Goal: Task Accomplishment & Management: Use online tool/utility

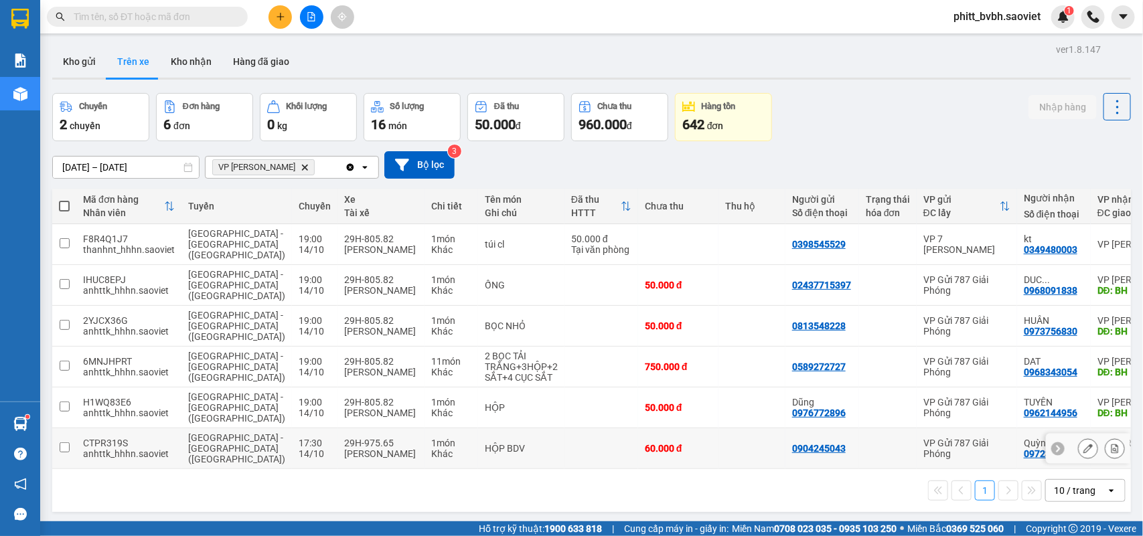
click at [501, 429] on td "HỘP BDV" at bounding box center [521, 449] width 86 height 41
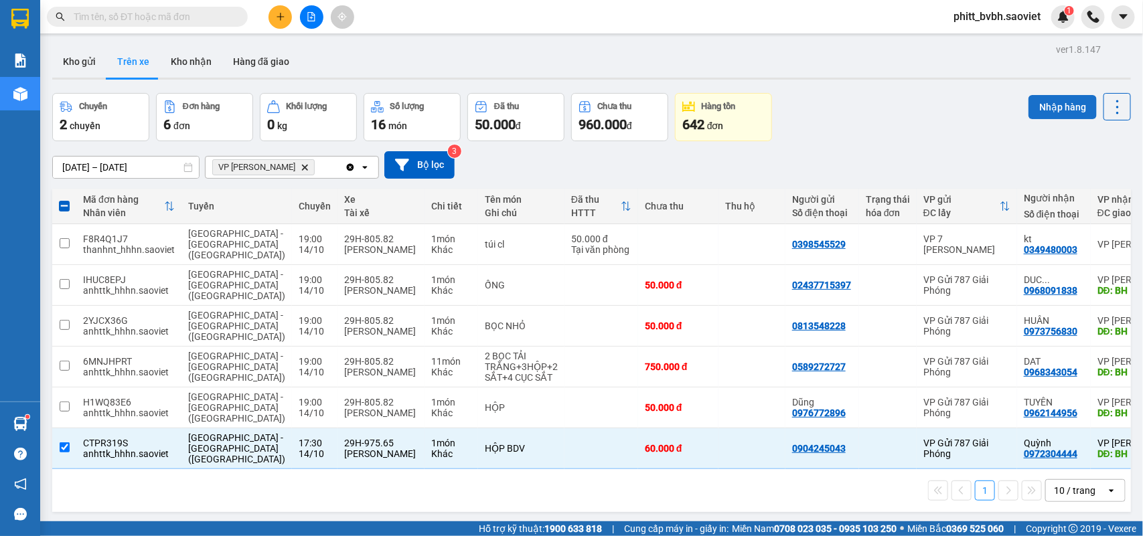
click at [1047, 99] on button "Nhập hàng" at bounding box center [1062, 107] width 68 height 24
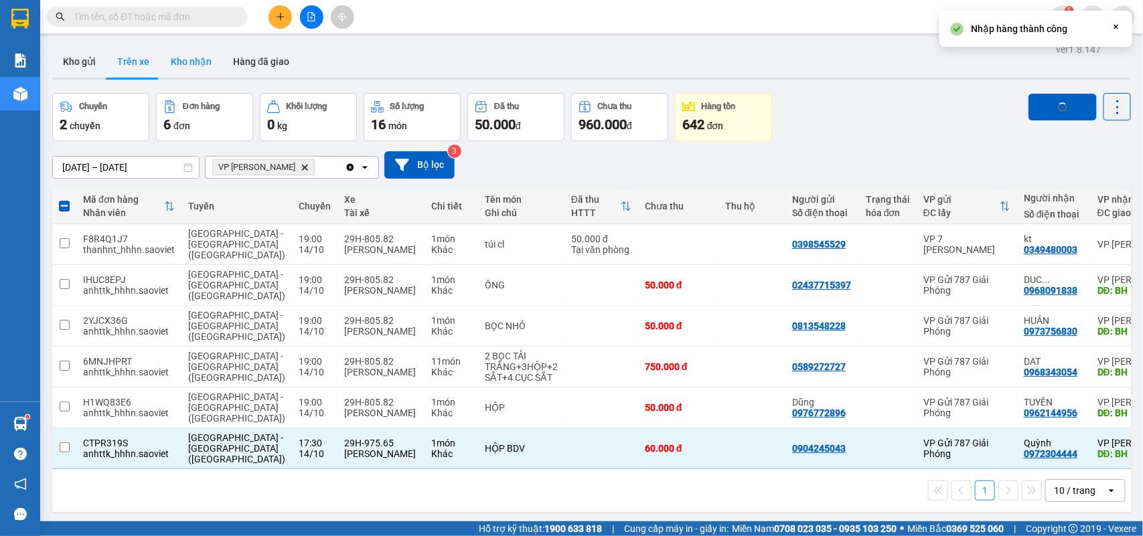
checkbox input "false"
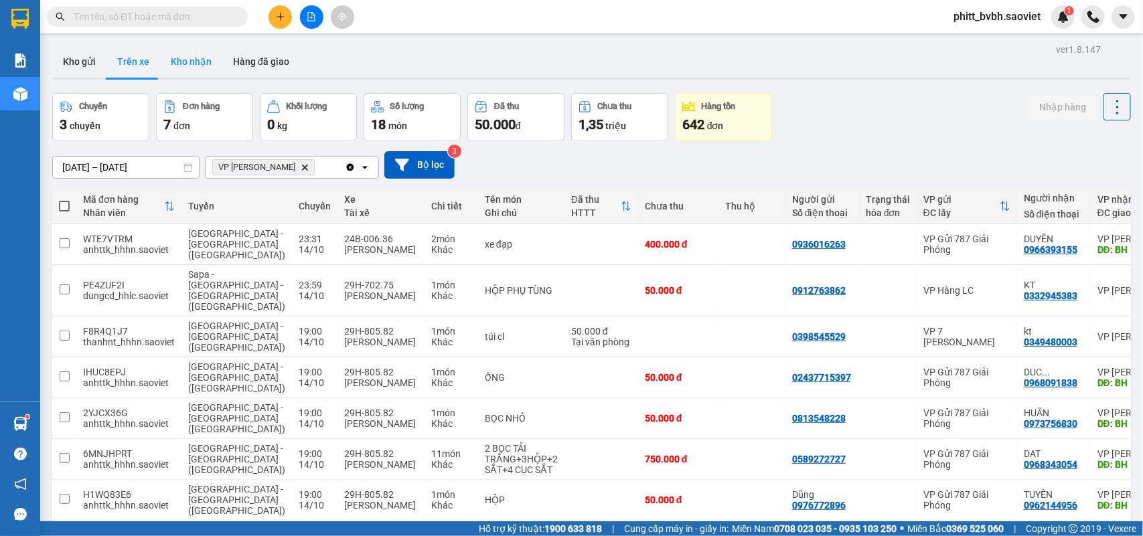
click at [176, 62] on button "Kho nhận" at bounding box center [191, 62] width 62 height 32
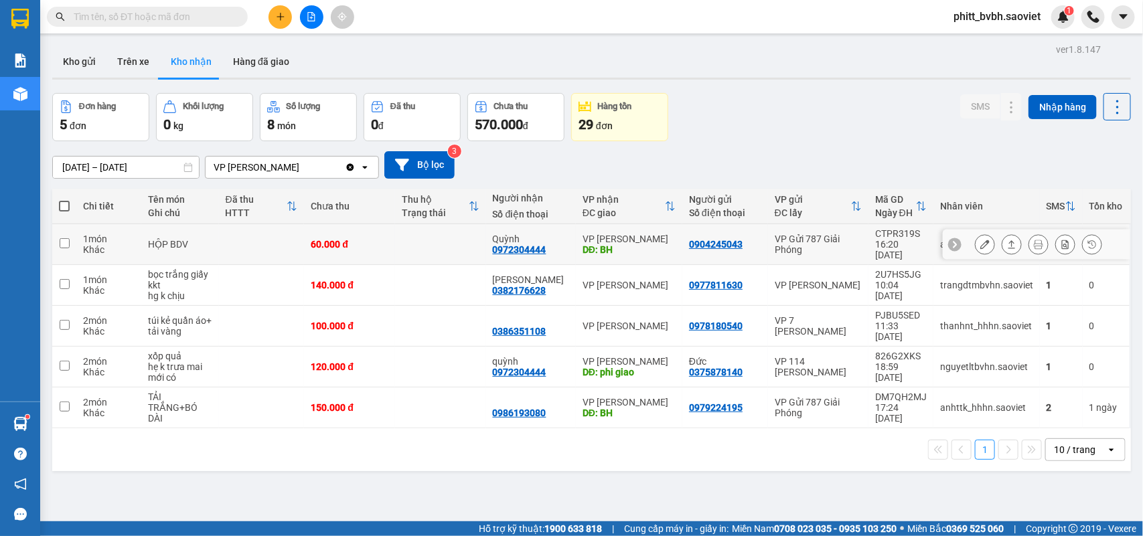
click at [311, 239] on div "60.000 đ" at bounding box center [350, 244] width 78 height 11
checkbox input "true"
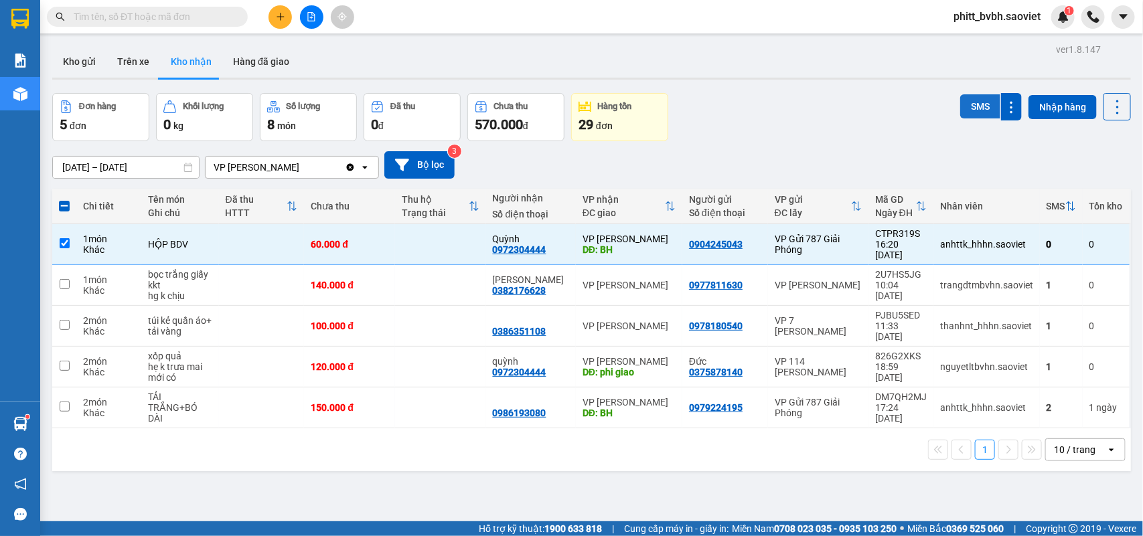
click at [960, 104] on button "SMS" at bounding box center [980, 106] width 40 height 24
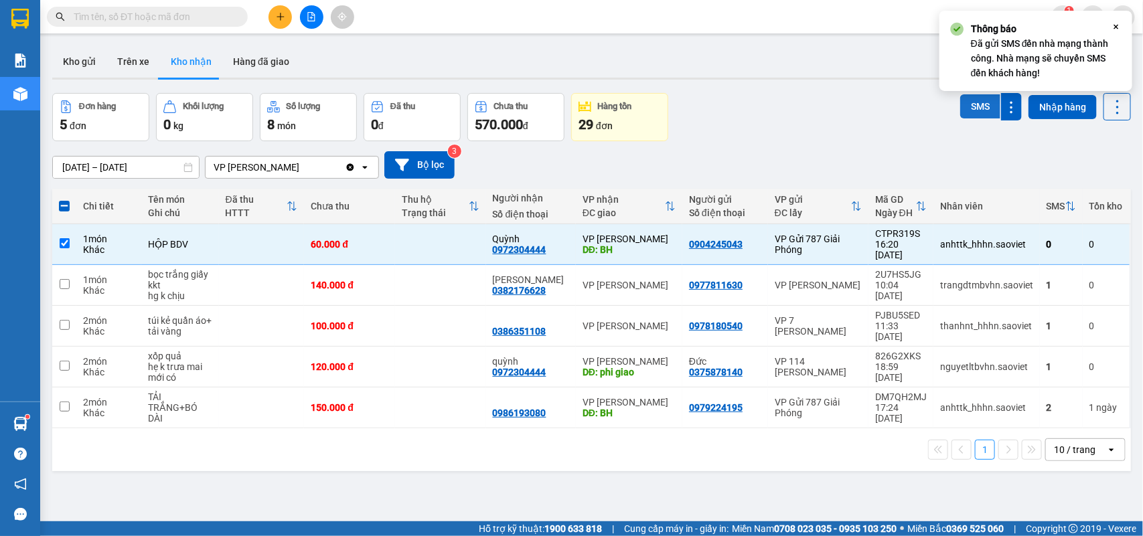
click at [960, 104] on button "SMS" at bounding box center [980, 106] width 40 height 24
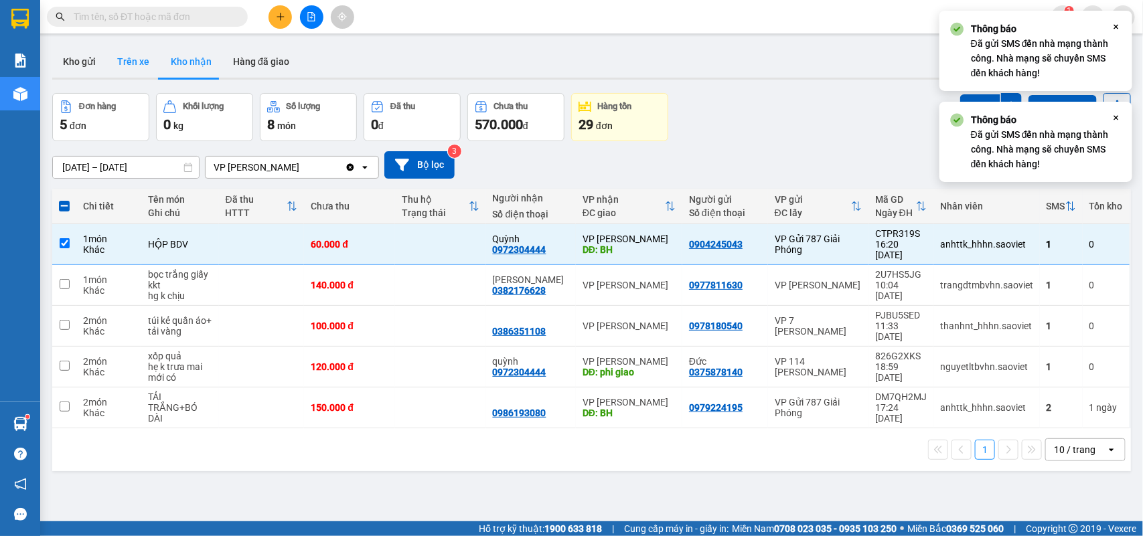
click at [117, 64] on button "Trên xe" at bounding box center [133, 62] width 54 height 32
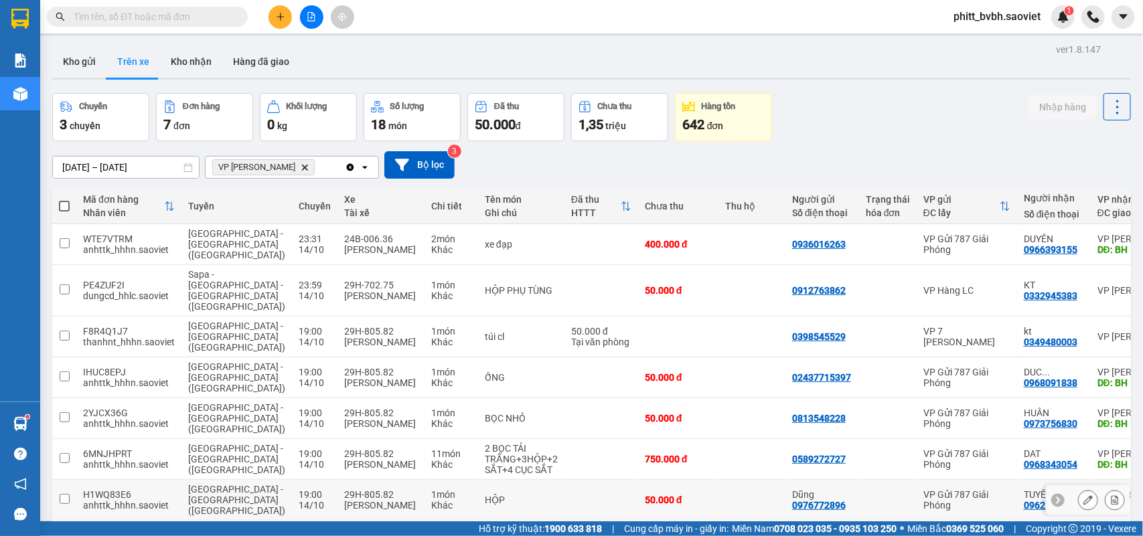
click at [350, 489] on div "29H-805.82" at bounding box center [381, 494] width 74 height 11
checkbox input "true"
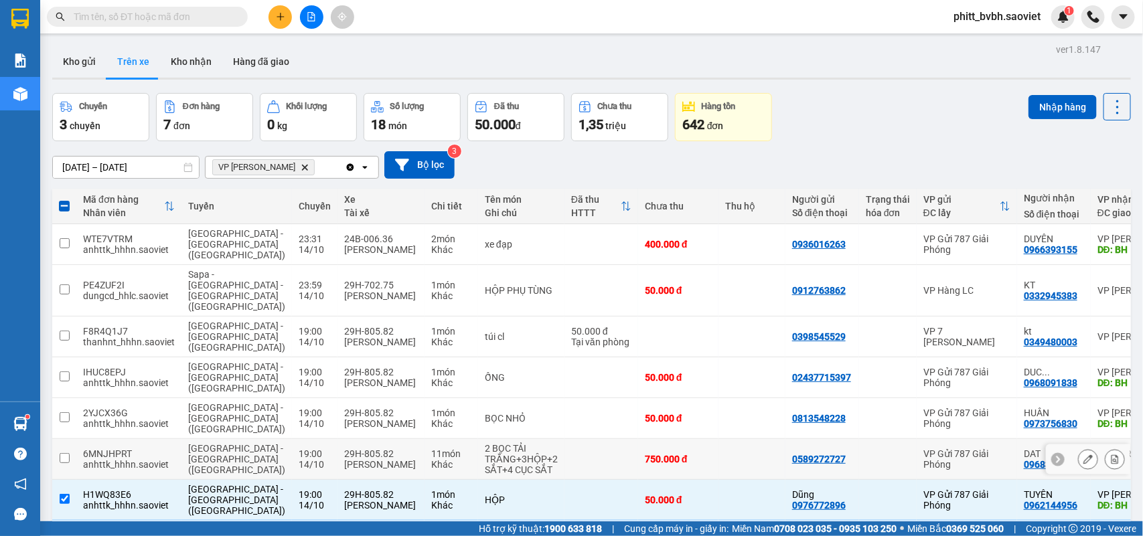
click at [478, 439] on td "2 BỌC TẢI TRẮNG+3HỘP+2 SẮT+4 CỤC SẮT" at bounding box center [521, 459] width 86 height 41
checkbox input "true"
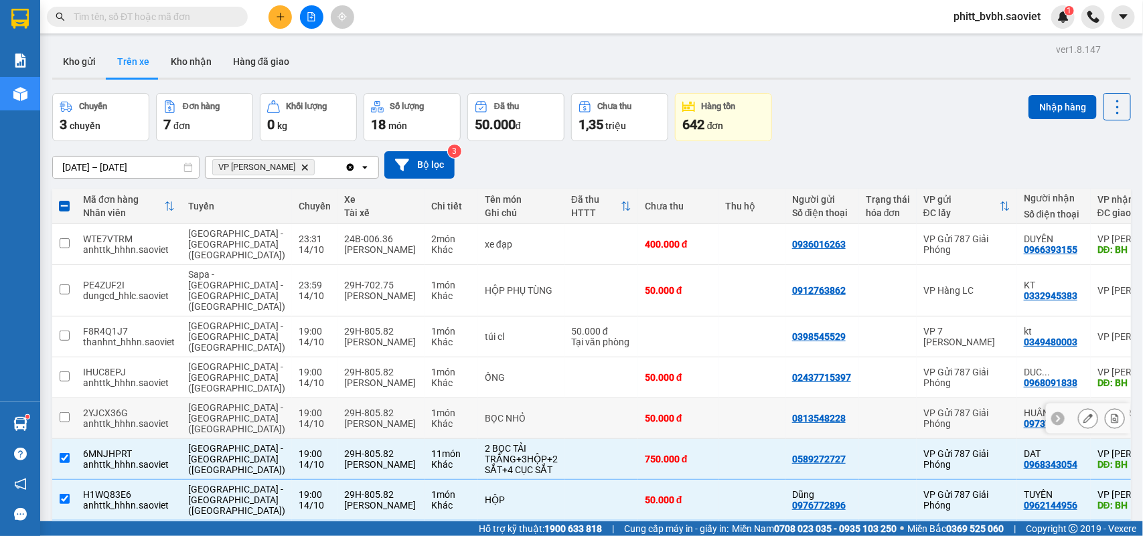
click at [431, 408] on div "1 món" at bounding box center [451, 413] width 40 height 11
checkbox input "true"
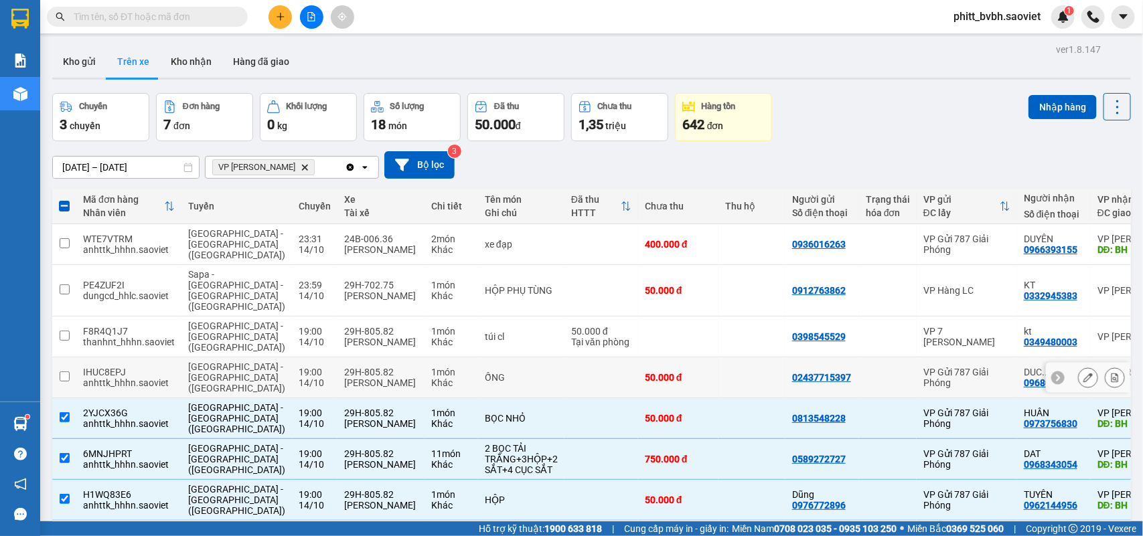
click at [431, 367] on div "1 món" at bounding box center [451, 372] width 40 height 11
checkbox input "true"
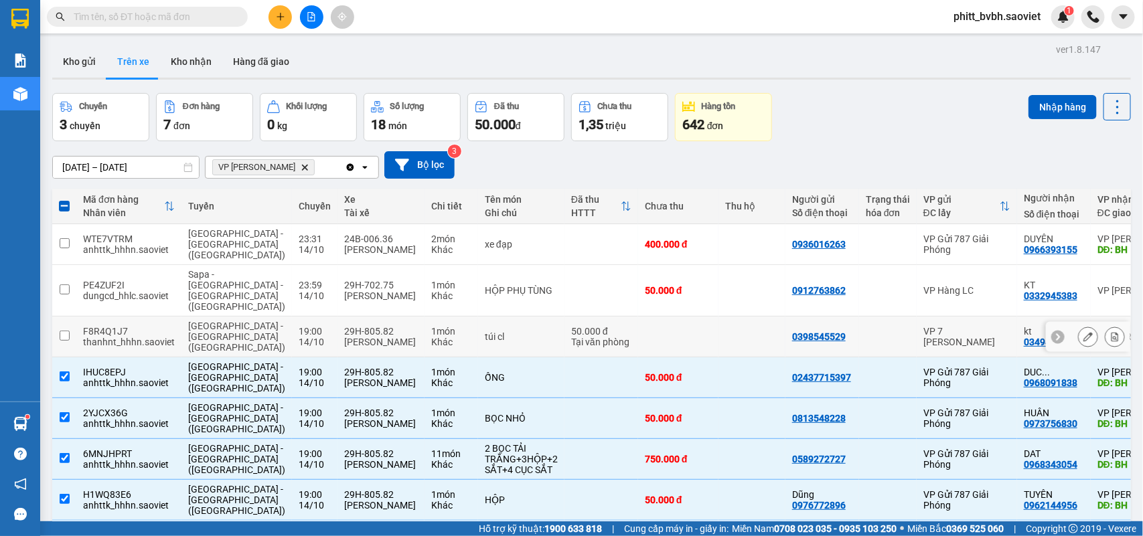
click at [431, 326] on div "1 món" at bounding box center [451, 331] width 40 height 11
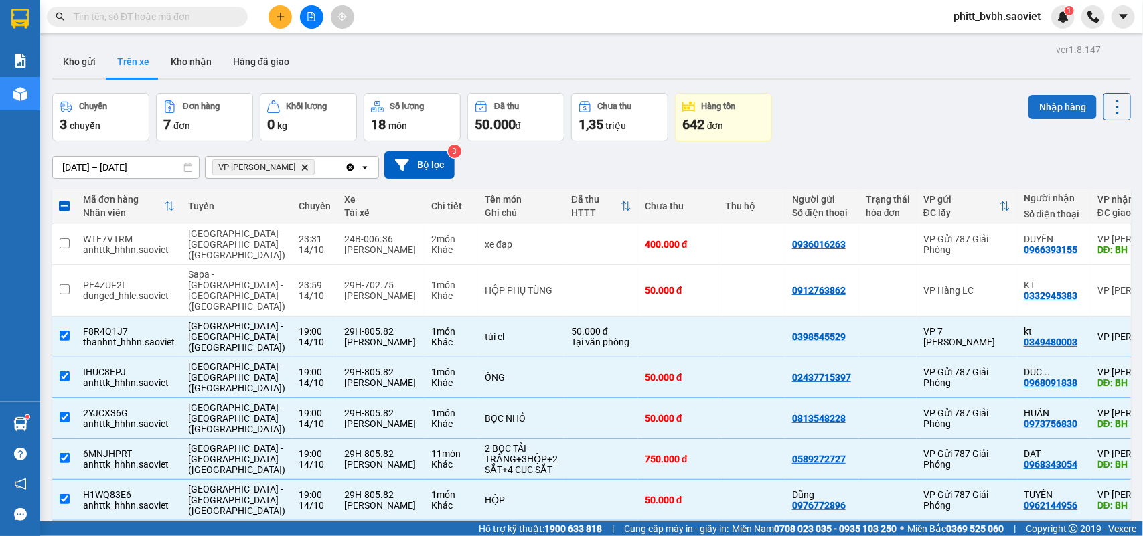
click at [1062, 108] on button "Nhập hàng" at bounding box center [1062, 107] width 68 height 24
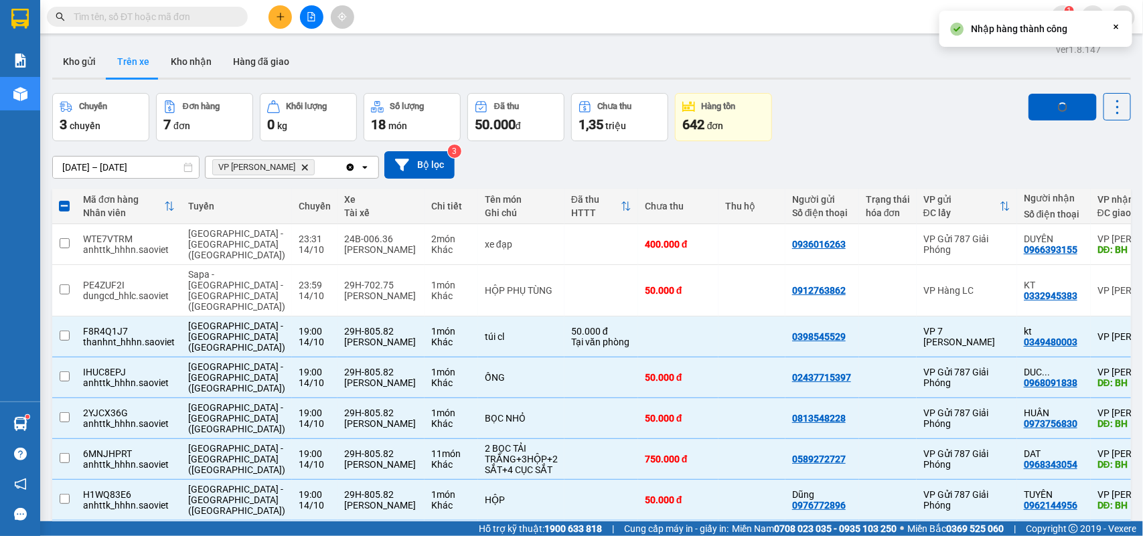
checkbox input "false"
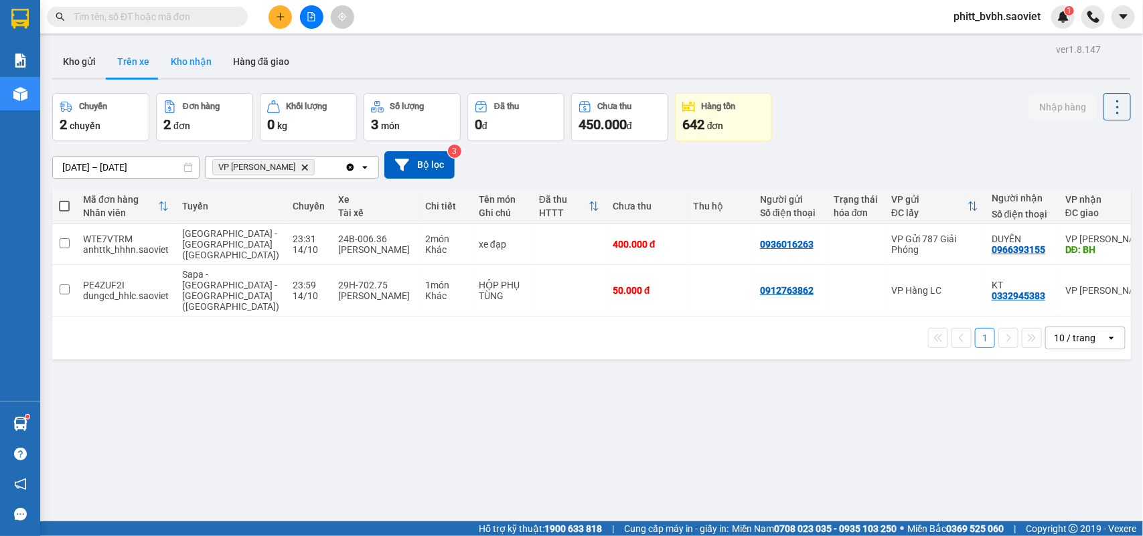
click at [179, 68] on button "Kho nhận" at bounding box center [191, 62] width 62 height 32
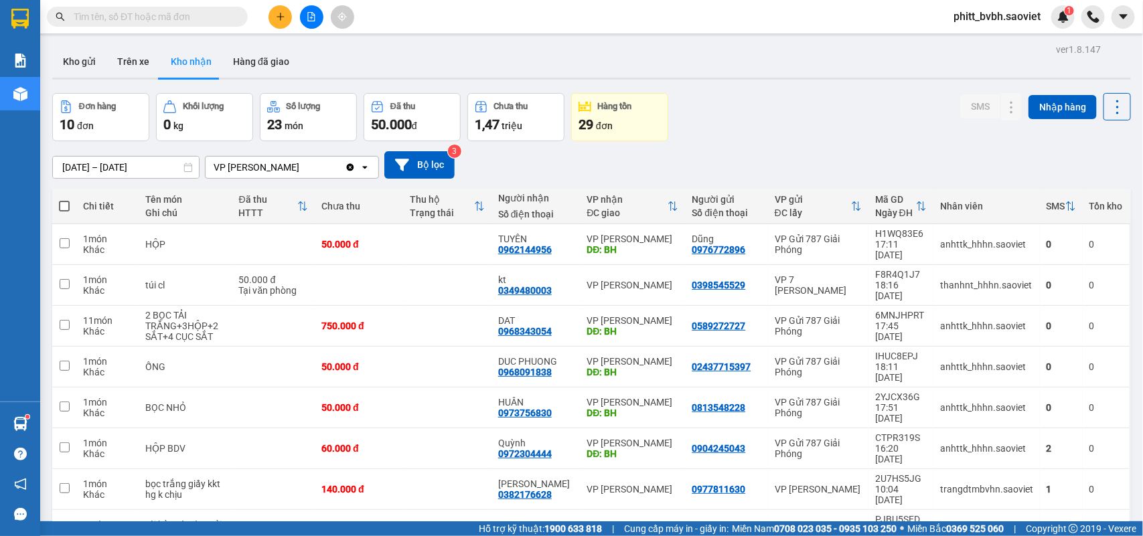
click at [133, 165] on input "12/10/2025 – 14/10/2025" at bounding box center [126, 167] width 146 height 21
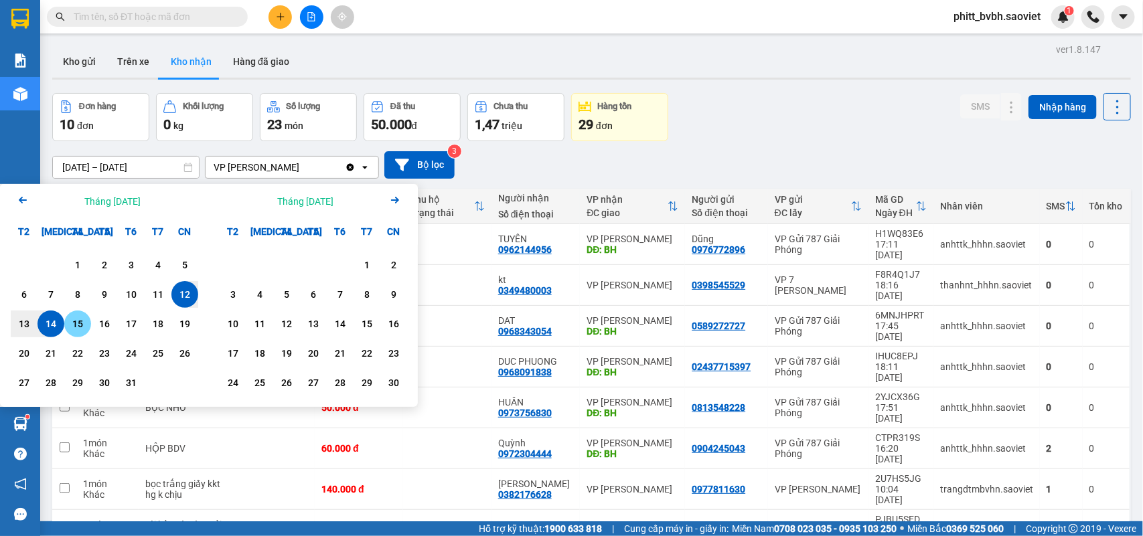
click at [75, 327] on div "15" at bounding box center [77, 324] width 19 height 16
click at [58, 325] on div "14" at bounding box center [51, 324] width 19 height 16
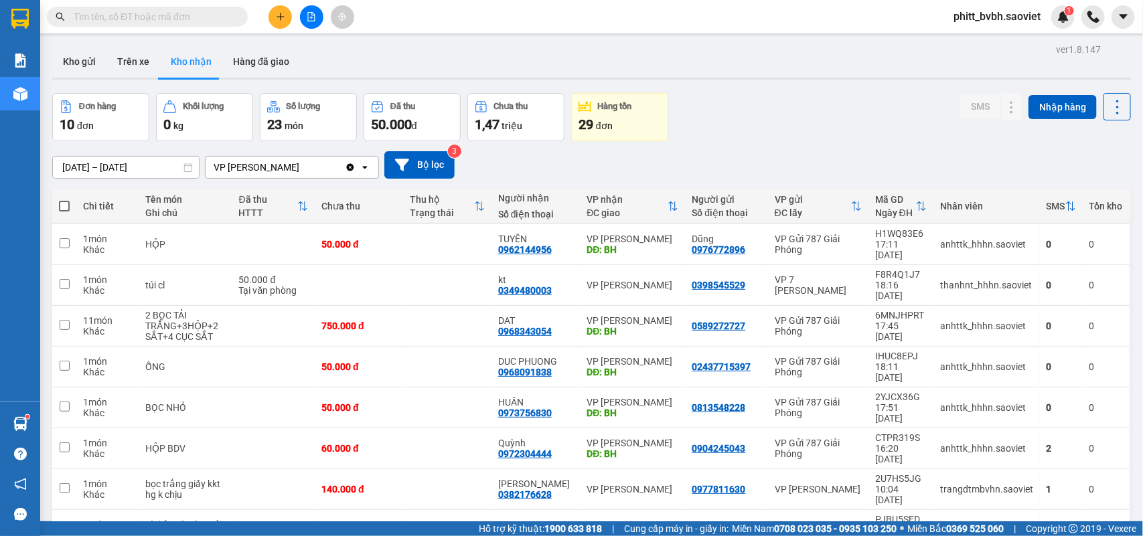
click at [112, 171] on input "14/10/2025 – 15/10/2025" at bounding box center [126, 167] width 146 height 21
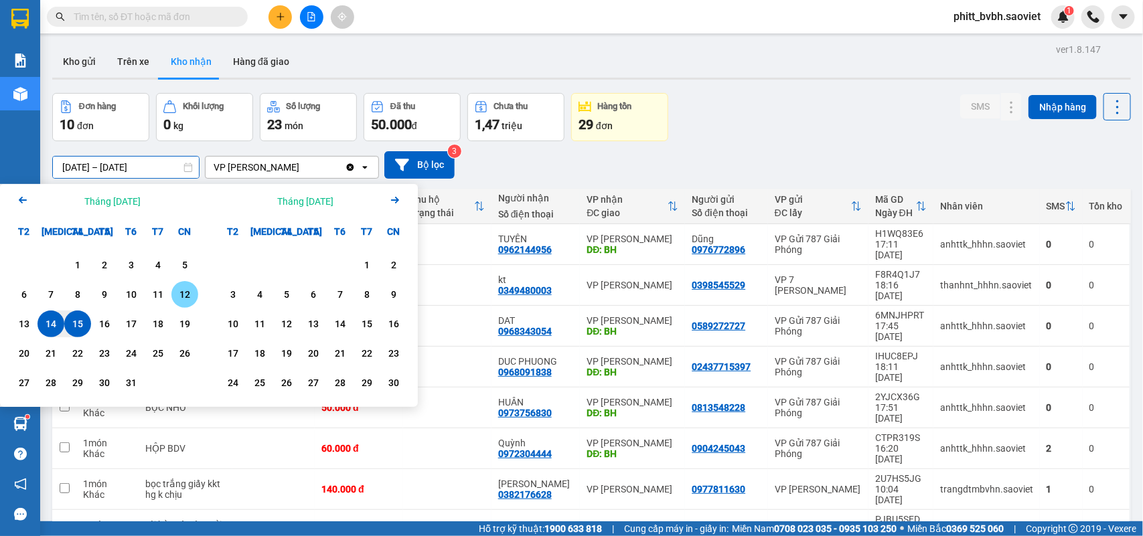
click at [182, 291] on div "12" at bounding box center [184, 295] width 19 height 16
click at [47, 325] on div "14" at bounding box center [51, 324] width 19 height 16
type input "12/10/2025 – 14/10/2025"
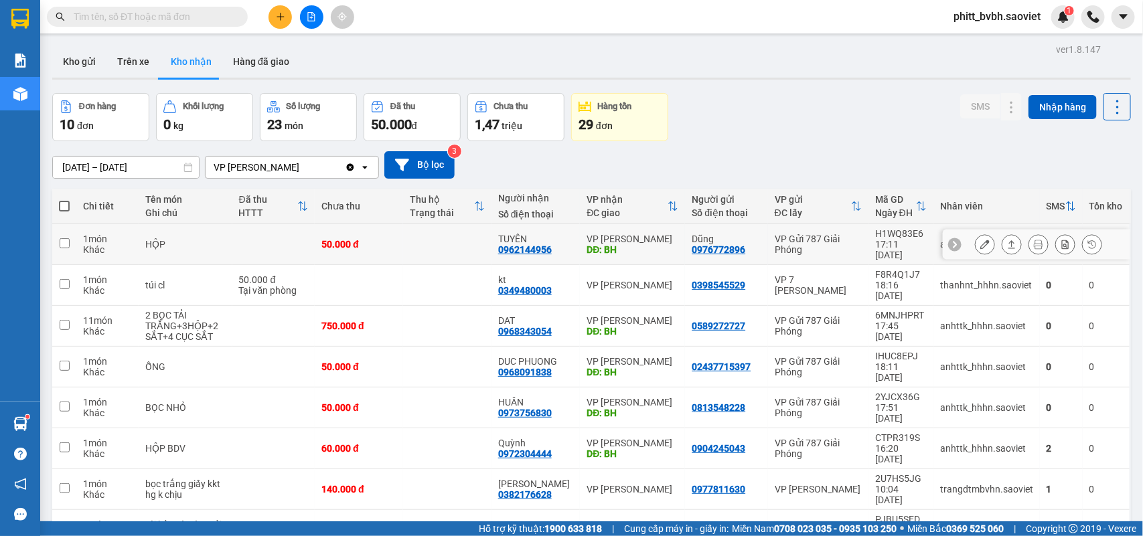
click at [323, 239] on div "50.000 đ" at bounding box center [358, 244] width 75 height 11
checkbox input "true"
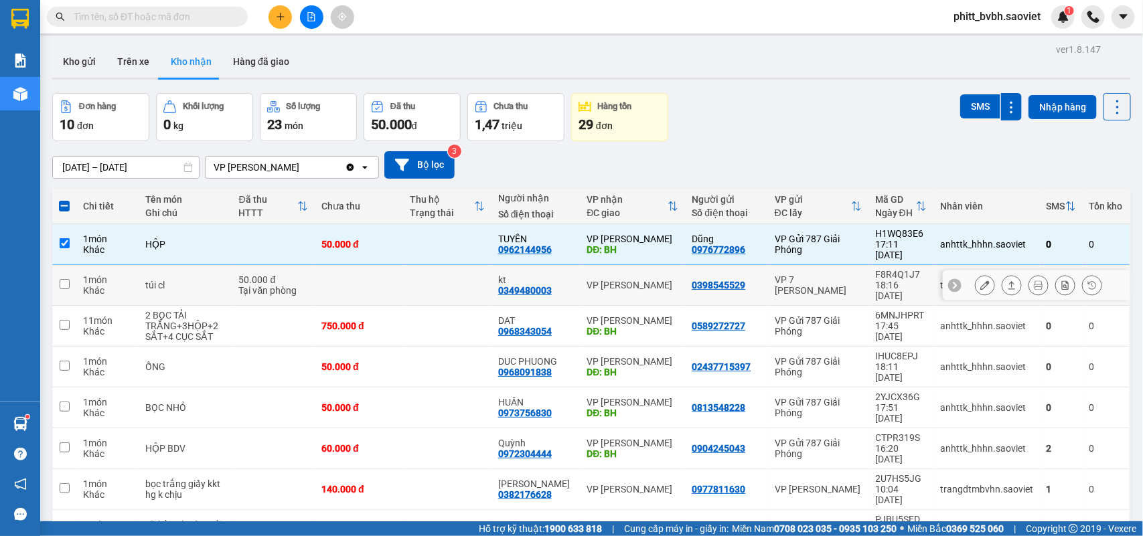
click at [327, 275] on td at bounding box center [359, 285] width 88 height 41
checkbox input "true"
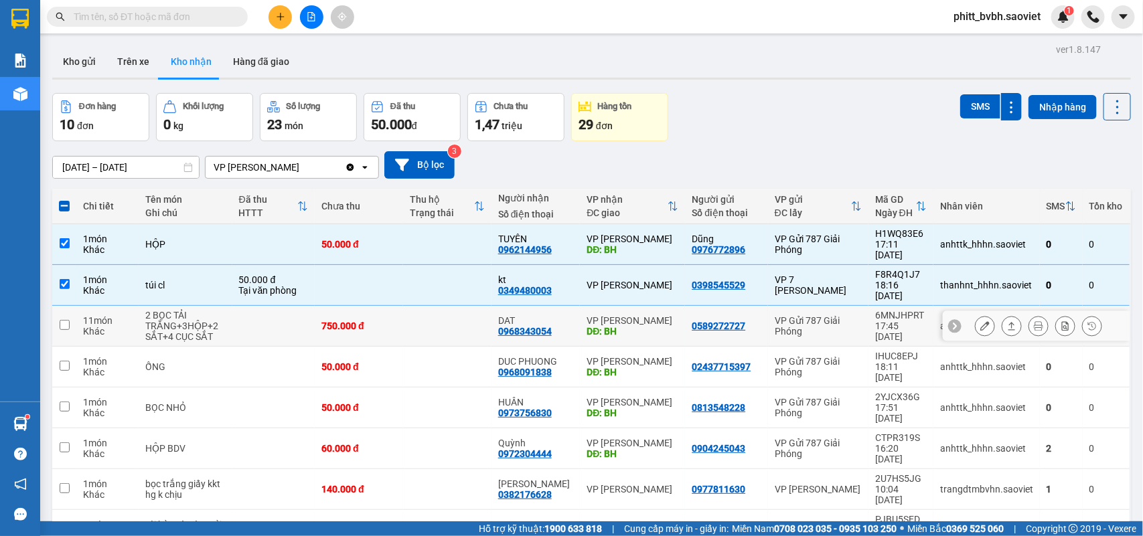
click at [307, 306] on td at bounding box center [273, 326] width 83 height 41
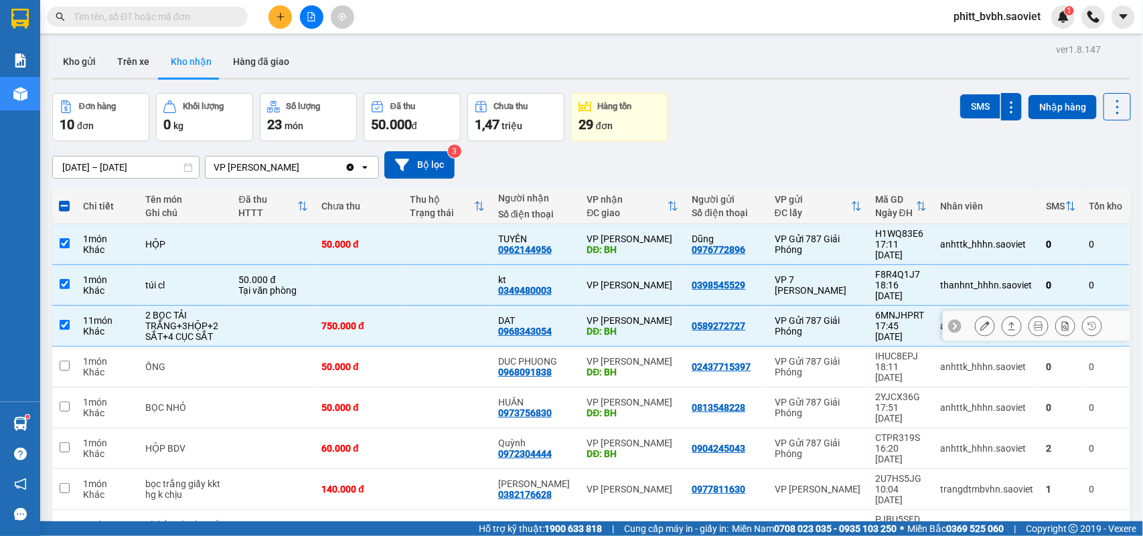
checkbox input "true"
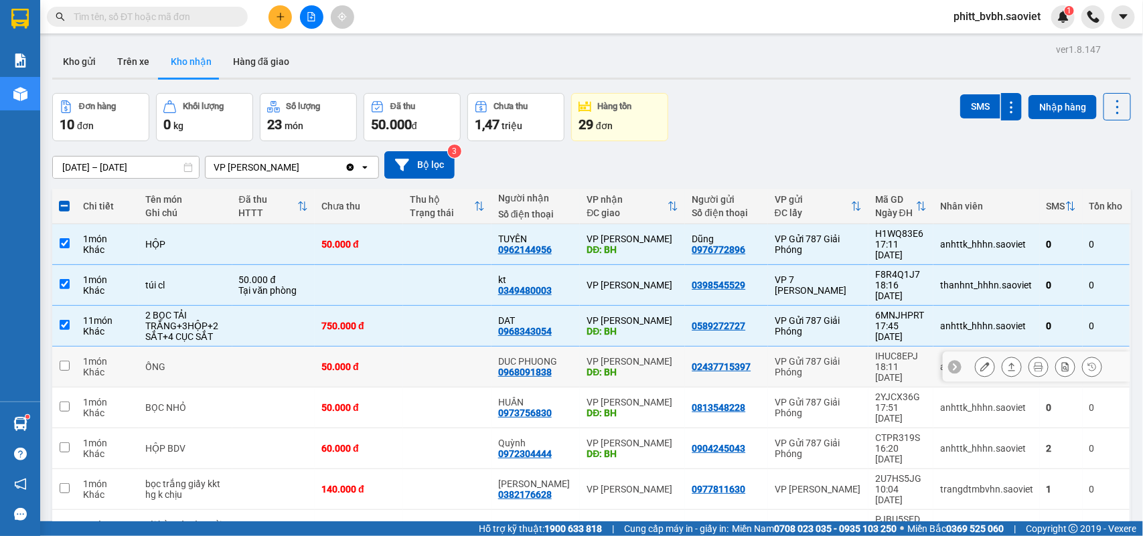
click at [299, 347] on td at bounding box center [273, 367] width 83 height 41
checkbox input "true"
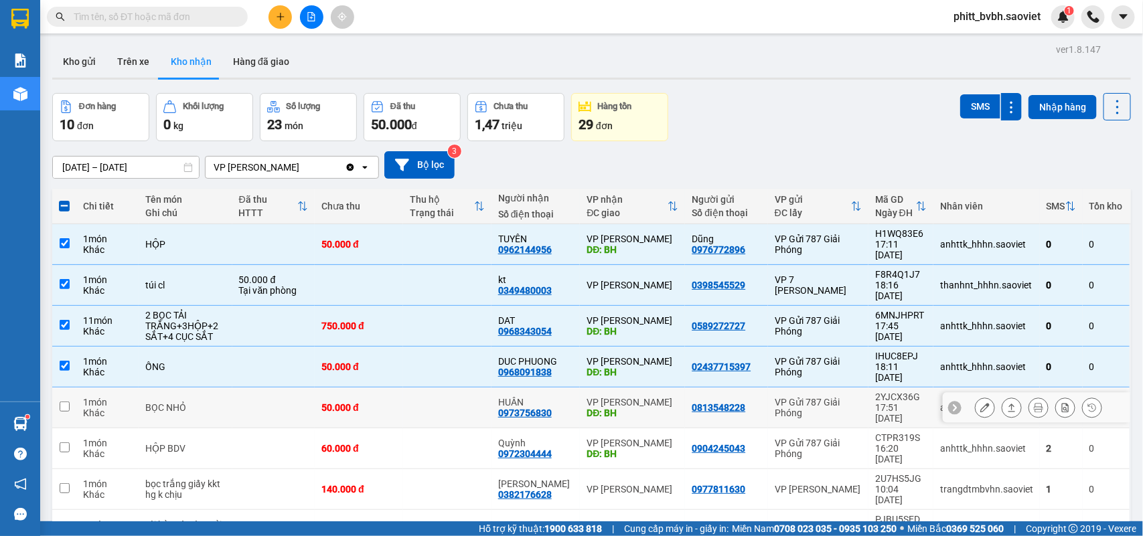
click at [290, 388] on td at bounding box center [273, 408] width 83 height 41
checkbox input "true"
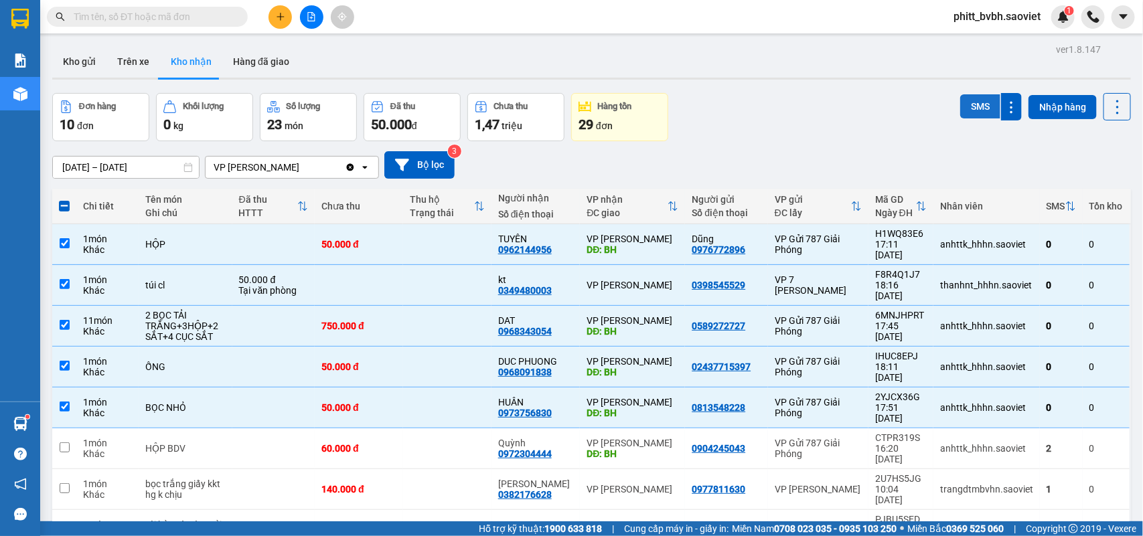
click at [968, 108] on button "SMS" at bounding box center [980, 106] width 40 height 24
click at [135, 64] on button "Trên xe" at bounding box center [133, 62] width 54 height 32
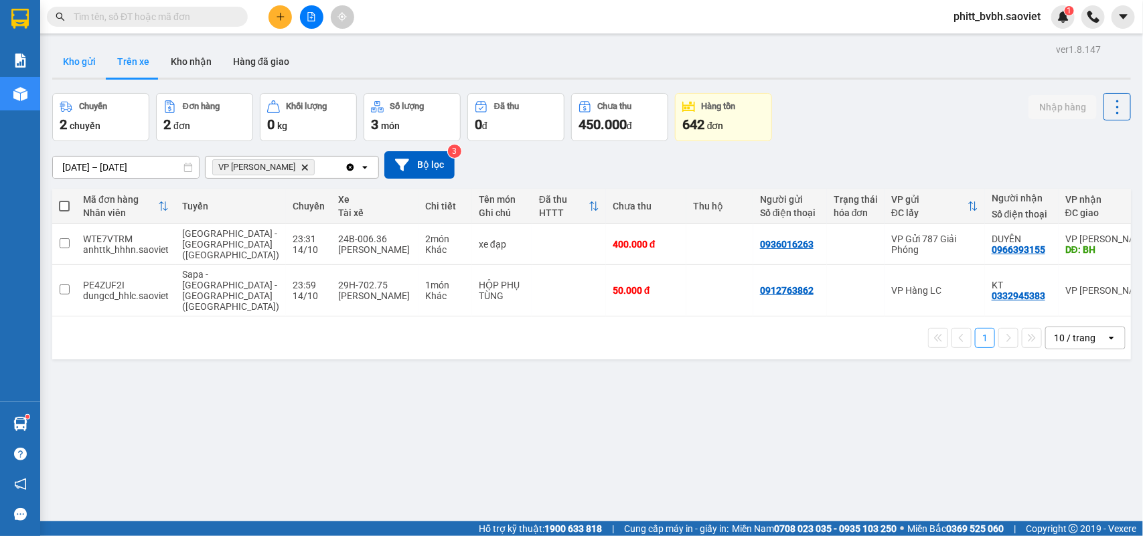
click at [91, 61] on button "Kho gửi" at bounding box center [79, 62] width 54 height 32
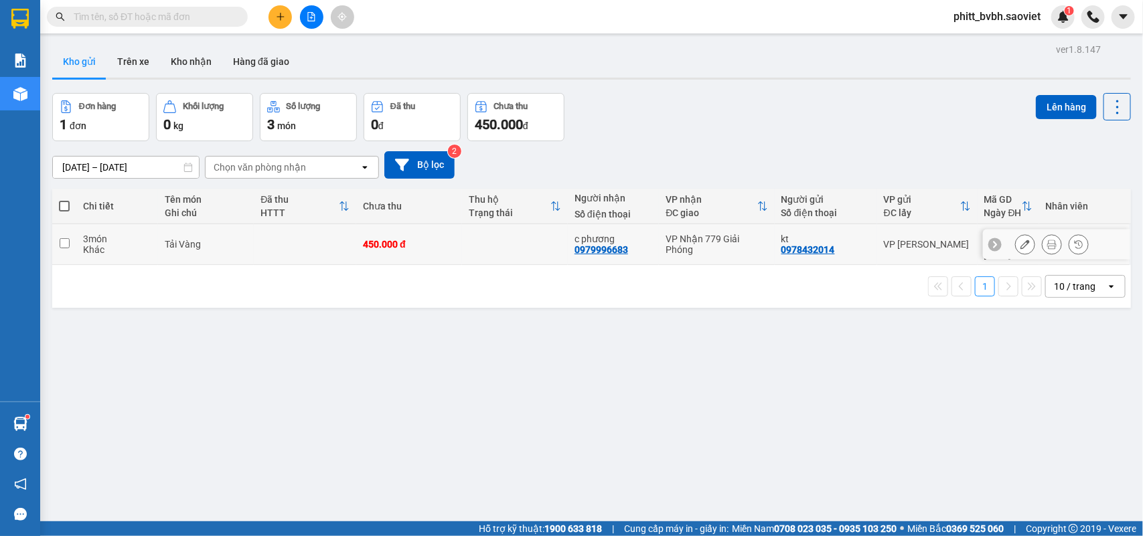
click at [224, 243] on div "Tải Vàng" at bounding box center [206, 244] width 82 height 11
checkbox input "true"
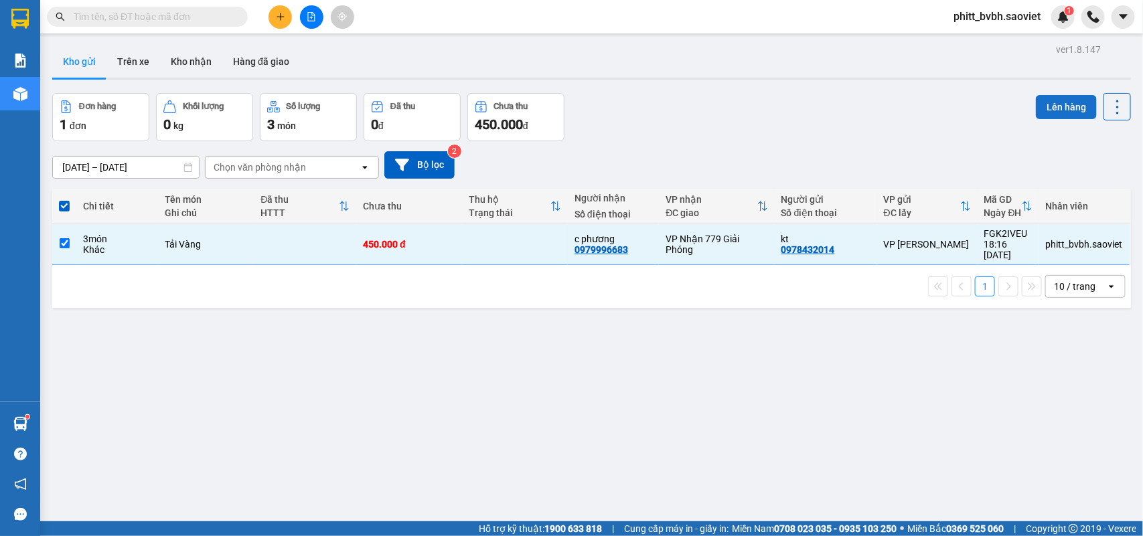
click at [1063, 107] on button "Lên hàng" at bounding box center [1066, 107] width 61 height 24
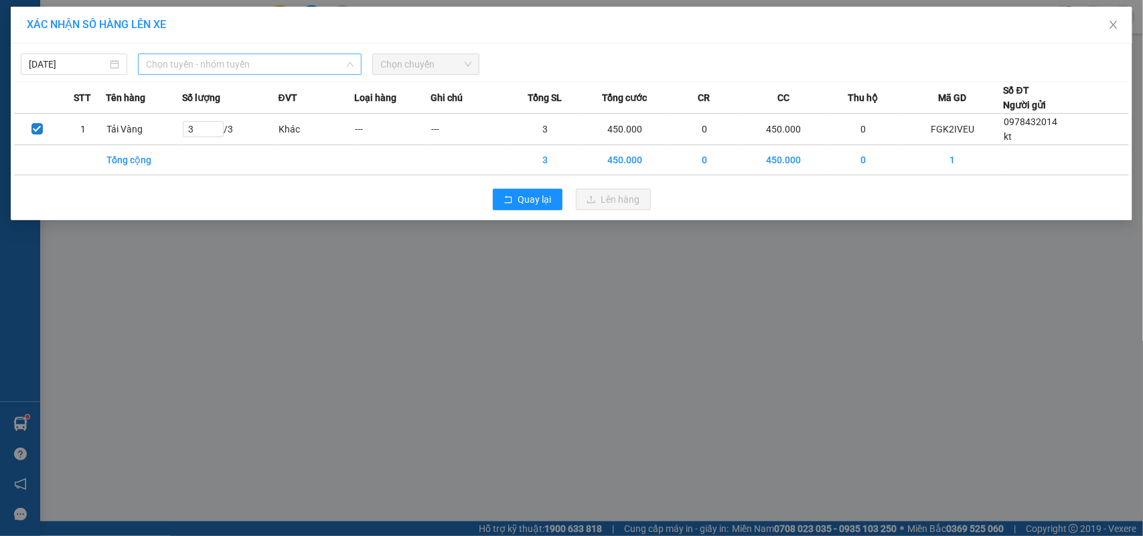
click at [248, 64] on span "Chọn tuyến - nhóm tuyến" at bounding box center [250, 64] width 208 height 20
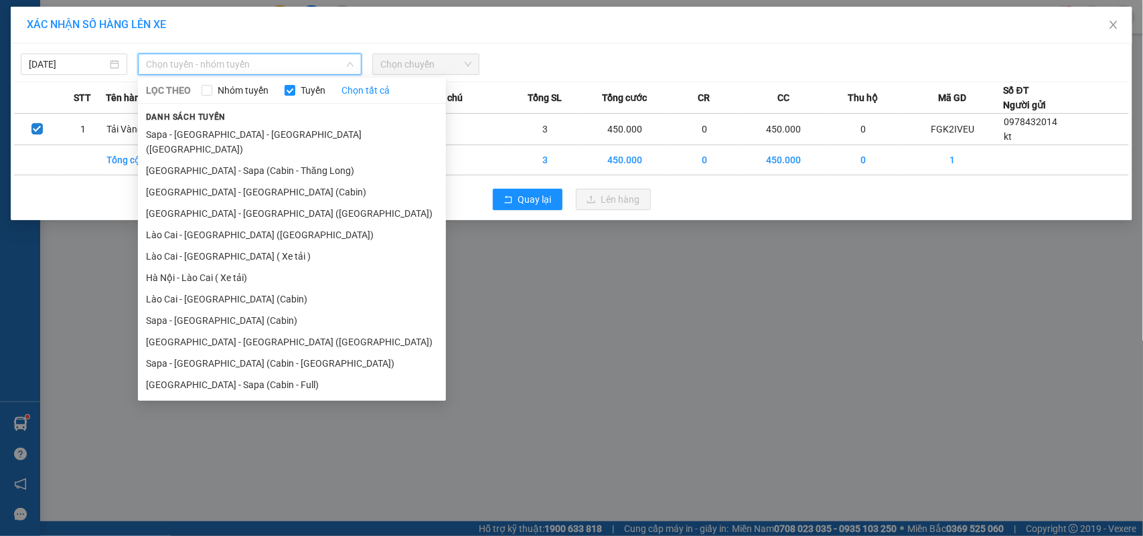
click at [213, 224] on li "Lào Cai - [GEOGRAPHIC_DATA] ([GEOGRAPHIC_DATA])" at bounding box center [292, 234] width 308 height 21
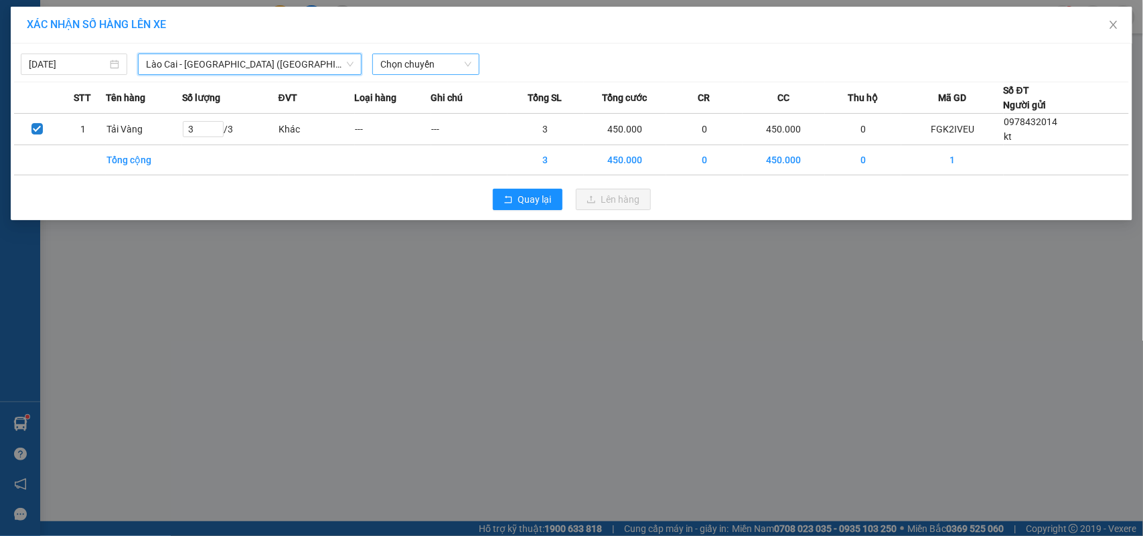
click at [400, 68] on span "Chọn chuyến" at bounding box center [425, 64] width 90 height 20
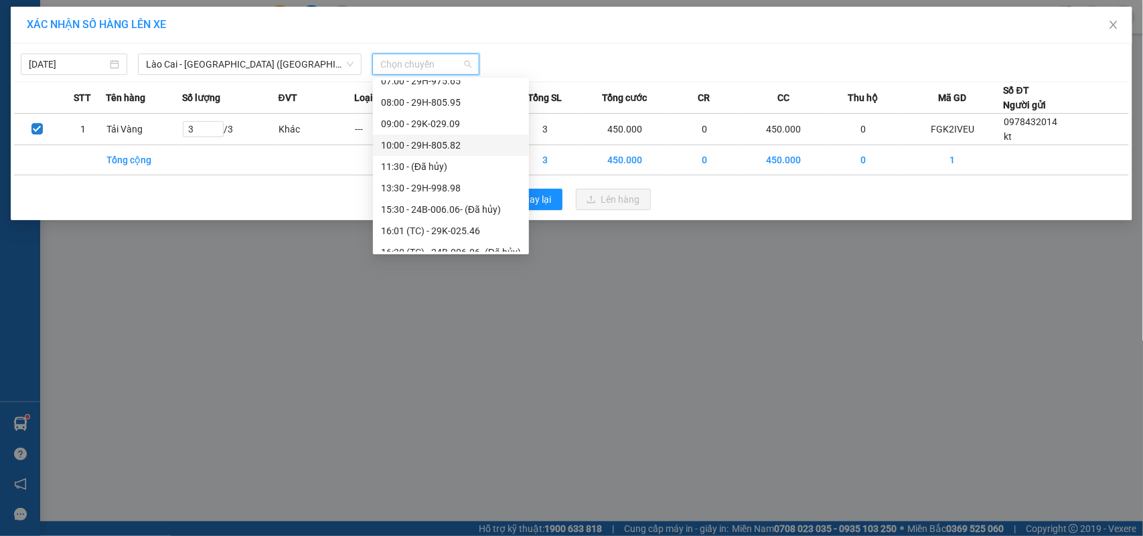
scroll to position [192, 0]
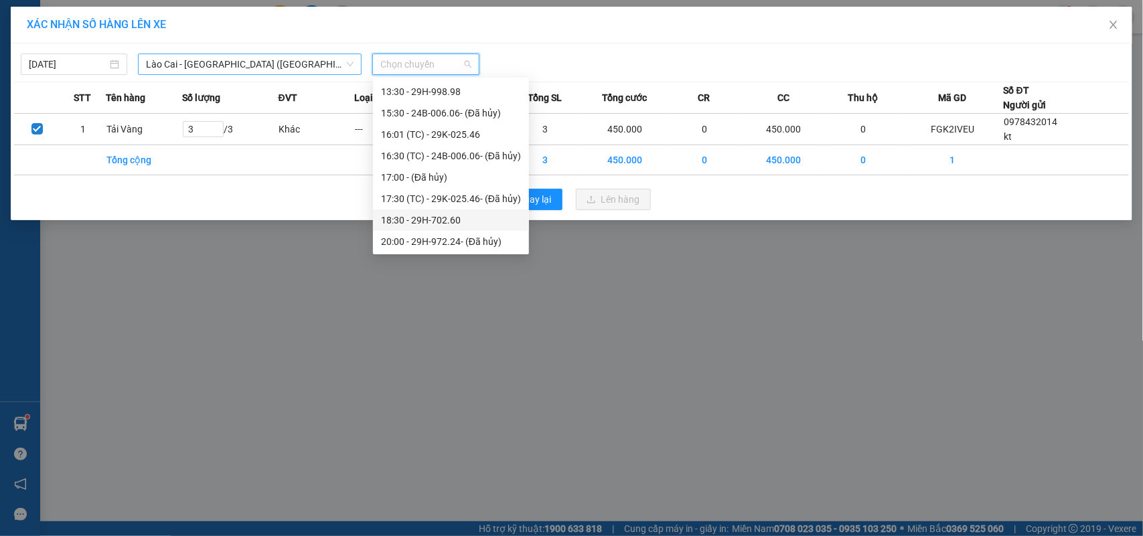
click at [209, 64] on span "Lào Cai - [GEOGRAPHIC_DATA] ([GEOGRAPHIC_DATA])" at bounding box center [250, 64] width 208 height 20
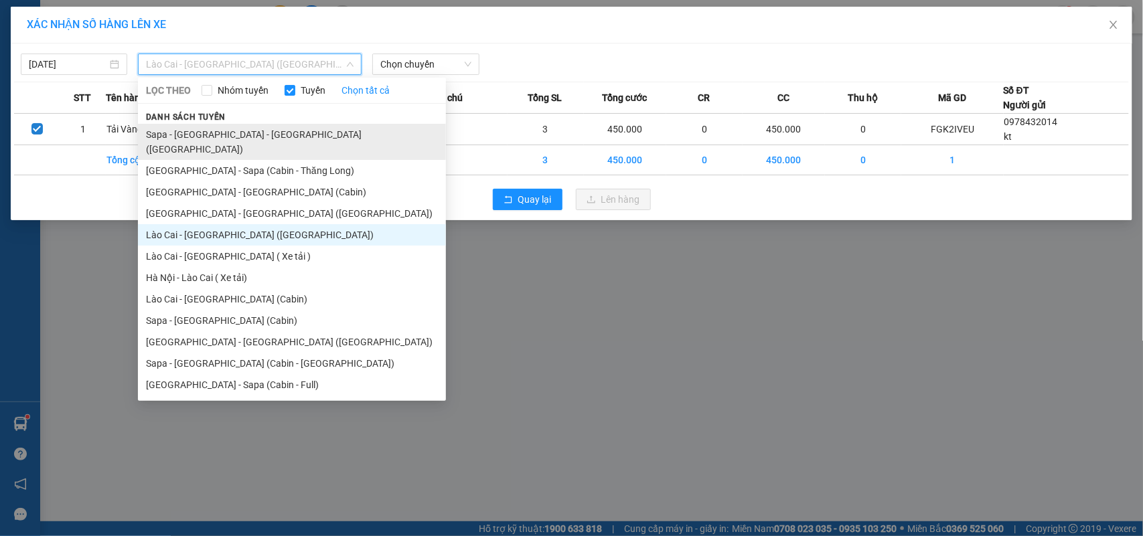
click at [230, 136] on li "Sapa - [GEOGRAPHIC_DATA] - [GEOGRAPHIC_DATA] ([GEOGRAPHIC_DATA])" at bounding box center [292, 142] width 308 height 36
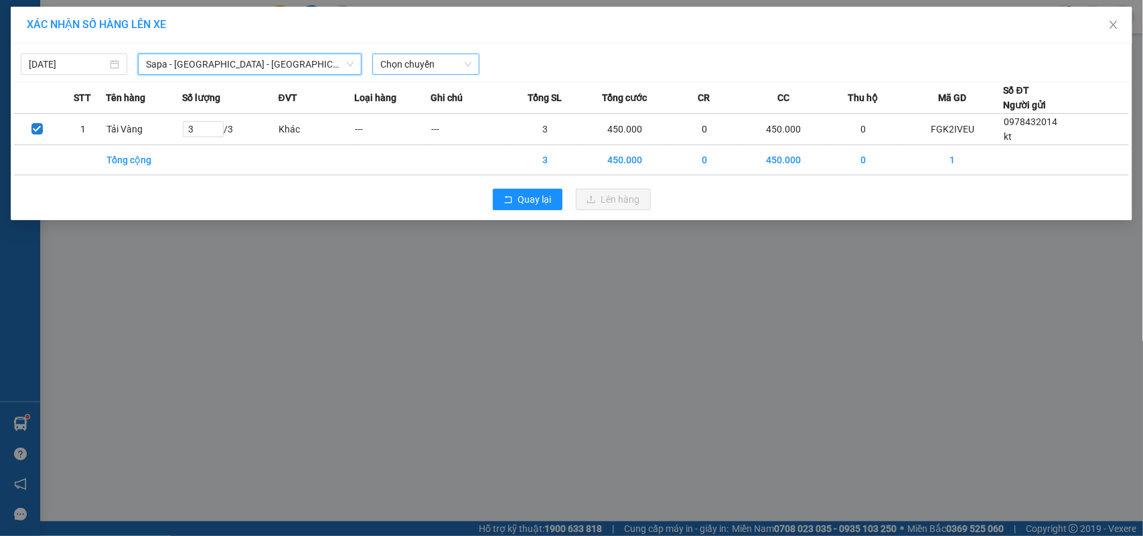
click at [420, 62] on span "Chọn chuyến" at bounding box center [425, 64] width 90 height 20
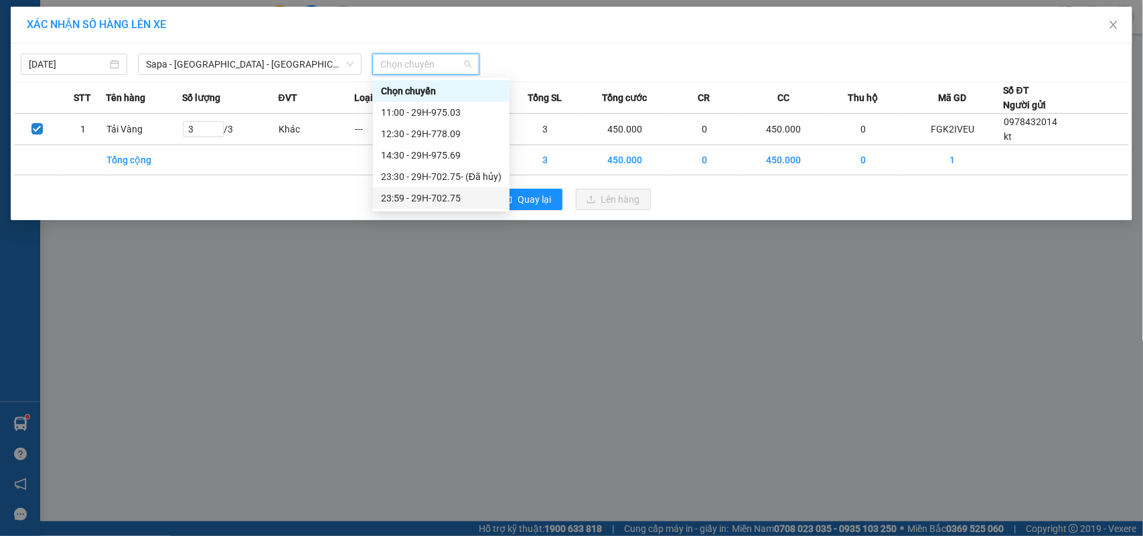
click at [453, 198] on div "23:59 - 29H-702.75" at bounding box center [441, 198] width 121 height 15
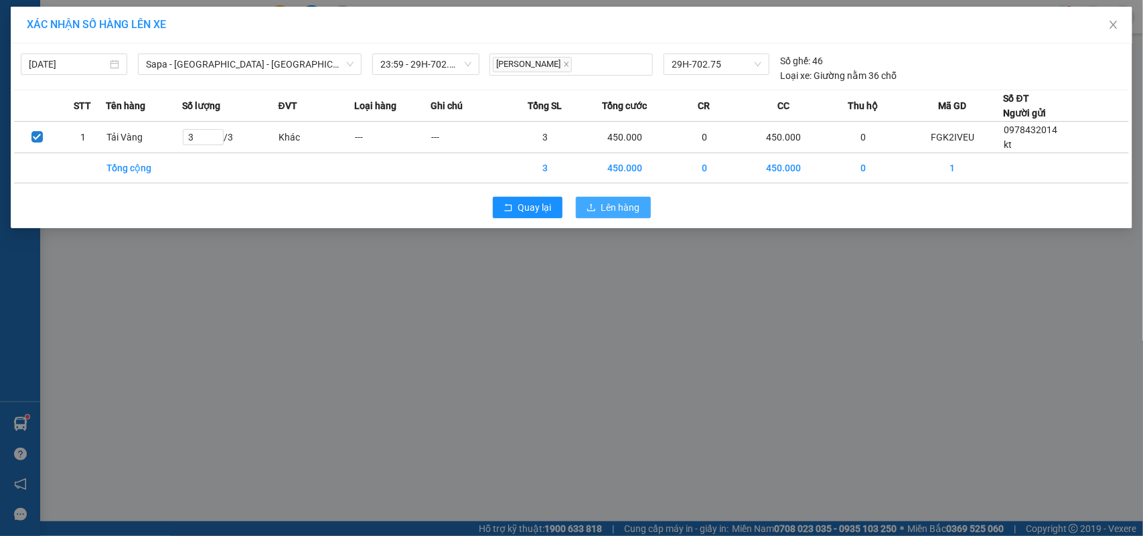
click at [621, 212] on span "Lên hàng" at bounding box center [620, 207] width 39 height 15
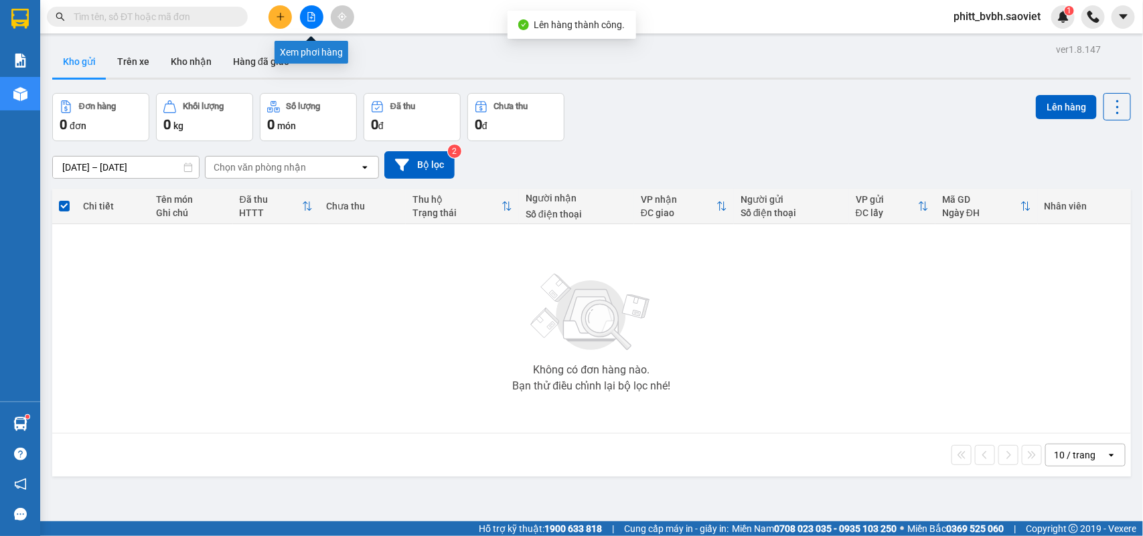
click at [311, 18] on icon "file-add" at bounding box center [311, 16] width 7 height 9
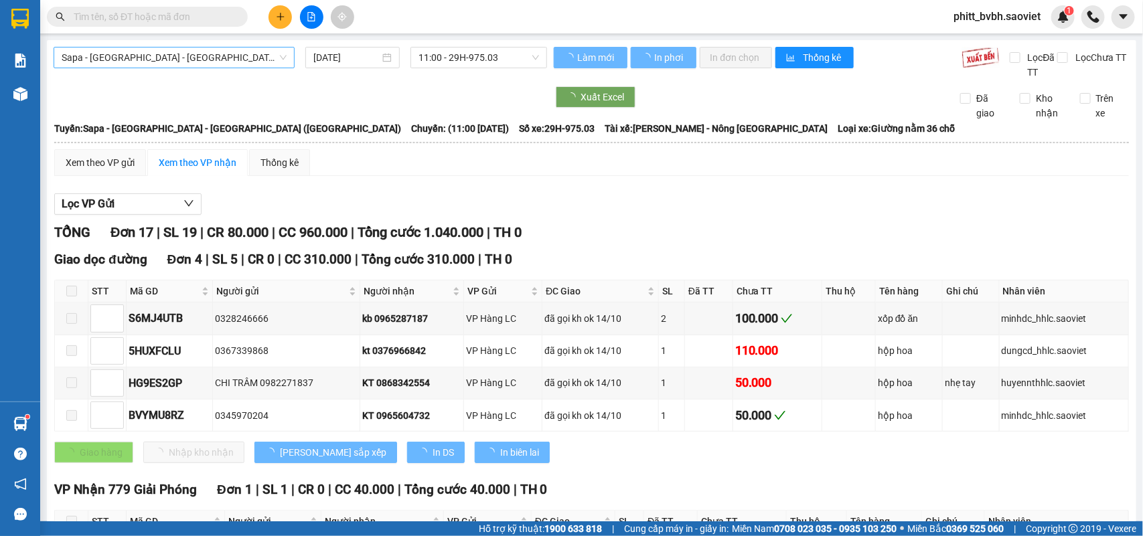
click at [191, 52] on span "Sapa - [GEOGRAPHIC_DATA] - [GEOGRAPHIC_DATA] ([GEOGRAPHIC_DATA])" at bounding box center [174, 58] width 225 height 20
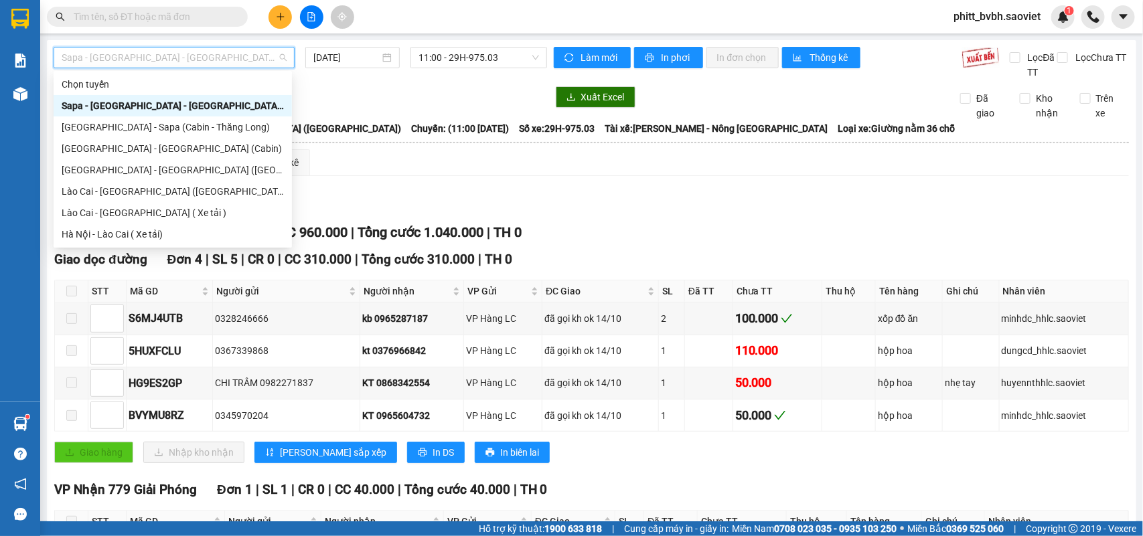
click at [155, 108] on div "Sapa - [GEOGRAPHIC_DATA] - [GEOGRAPHIC_DATA] ([GEOGRAPHIC_DATA])" at bounding box center [173, 105] width 222 height 15
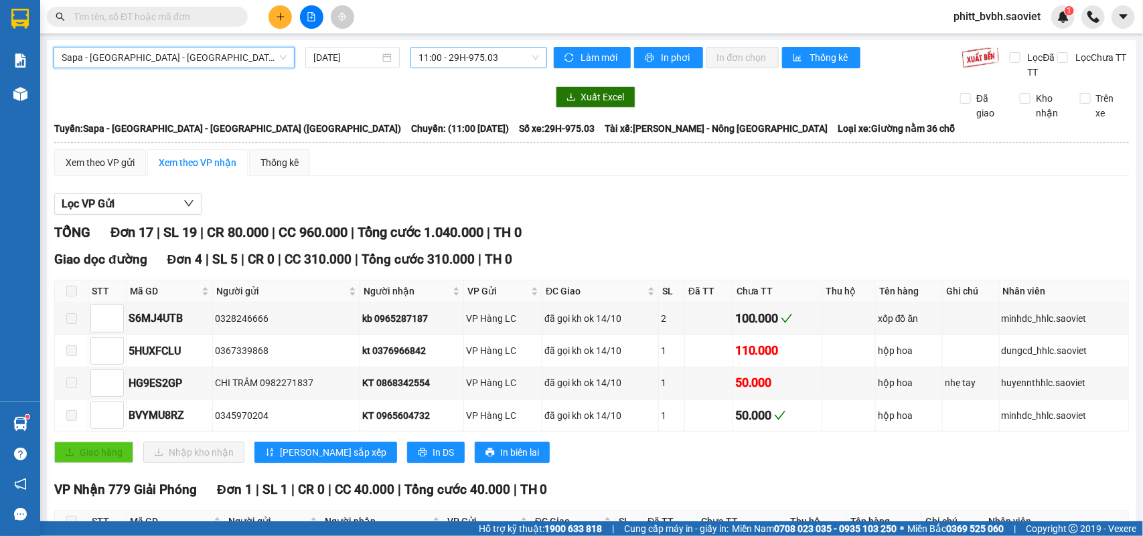
click at [453, 60] on span "11:00 - 29H-975.03" at bounding box center [478, 58] width 120 height 20
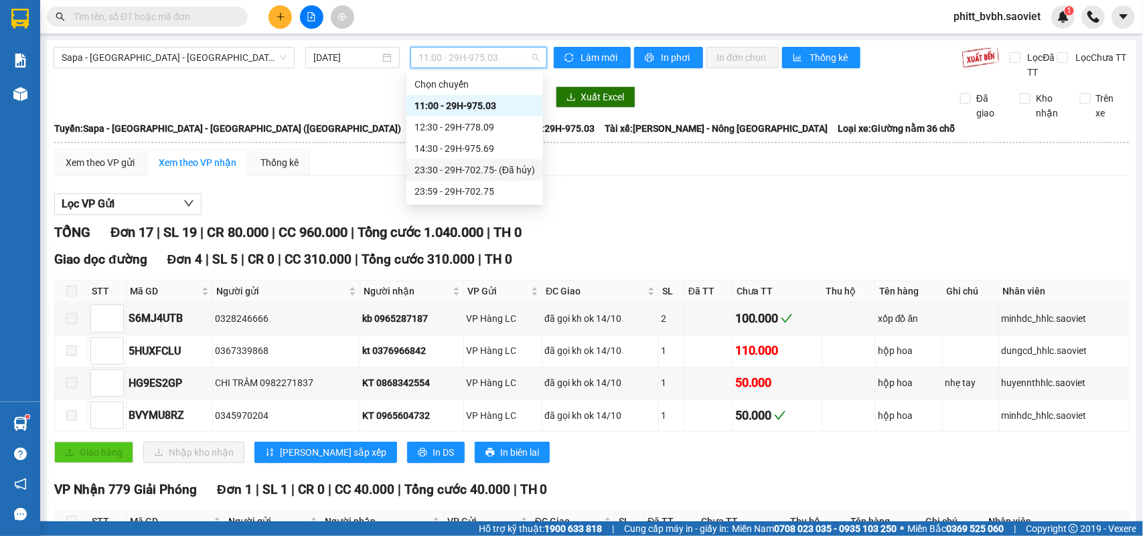
click at [493, 169] on div "23:30 - 29H-702.75 - (Đã hủy)" at bounding box center [474, 170] width 121 height 15
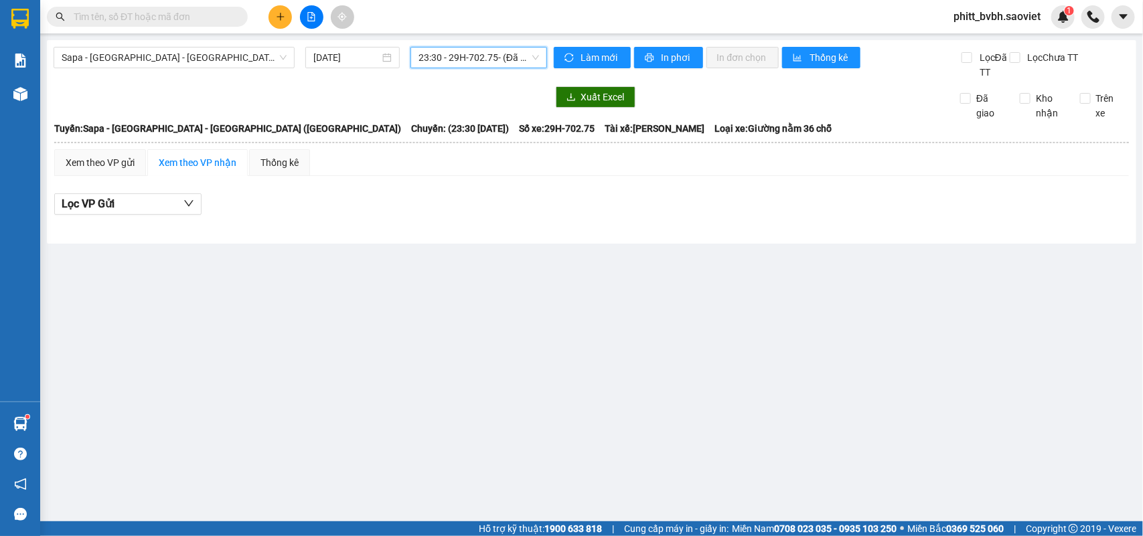
click at [493, 57] on span "23:30 - 29H-702.75 - (Đã hủy)" at bounding box center [478, 58] width 120 height 20
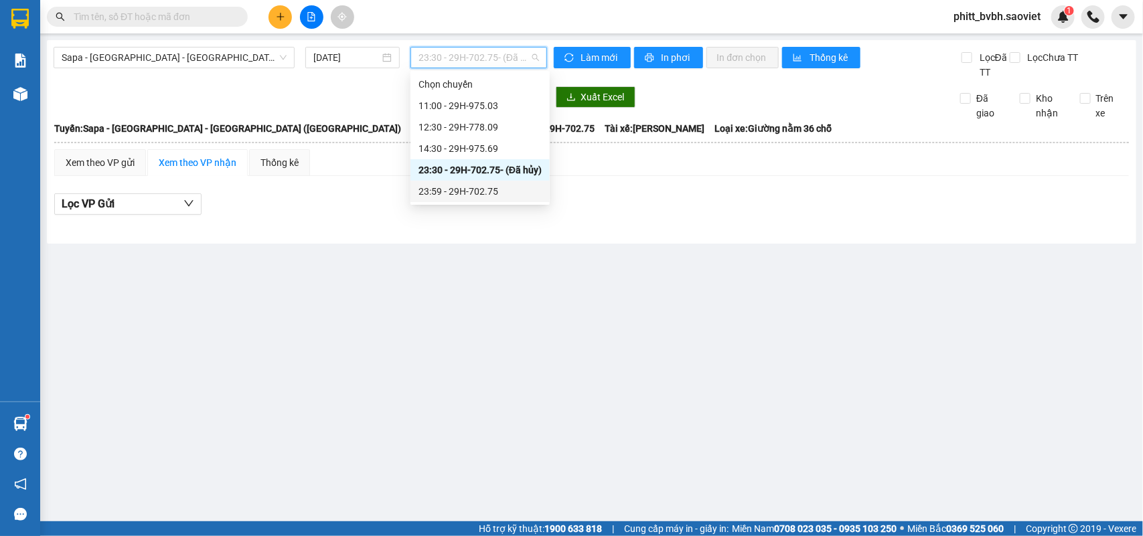
click at [477, 187] on div "23:59 - 29H-702.75" at bounding box center [479, 191] width 123 height 15
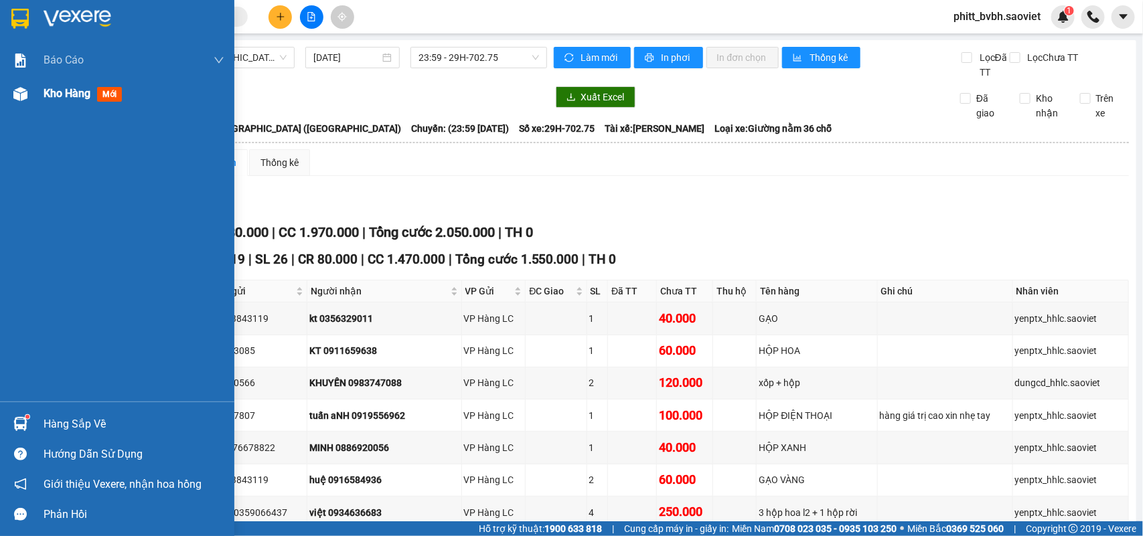
click at [82, 91] on span "Kho hàng" at bounding box center [67, 93] width 47 height 13
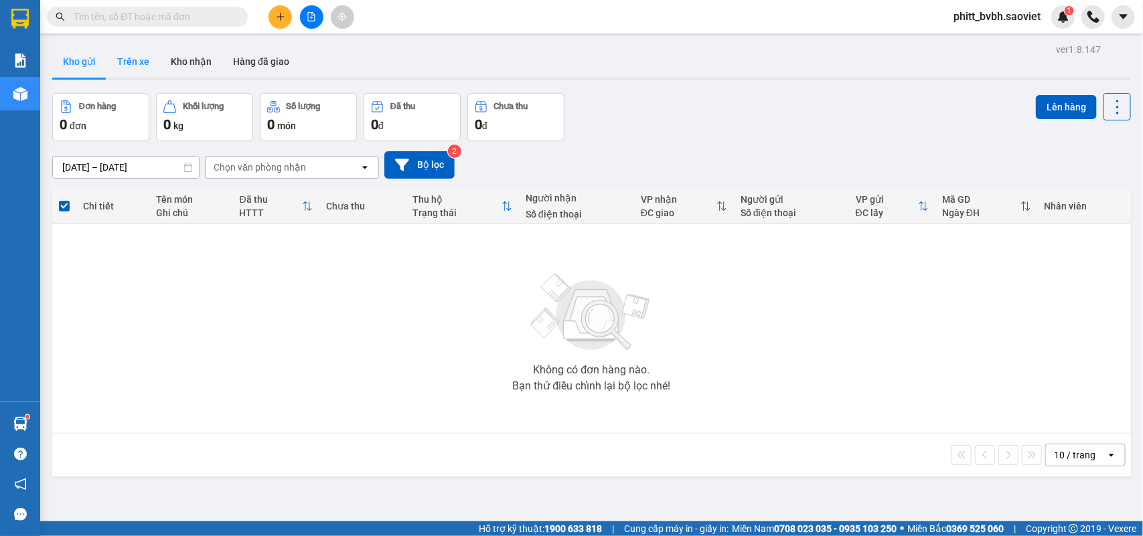
click at [144, 64] on button "Trên xe" at bounding box center [133, 62] width 54 height 32
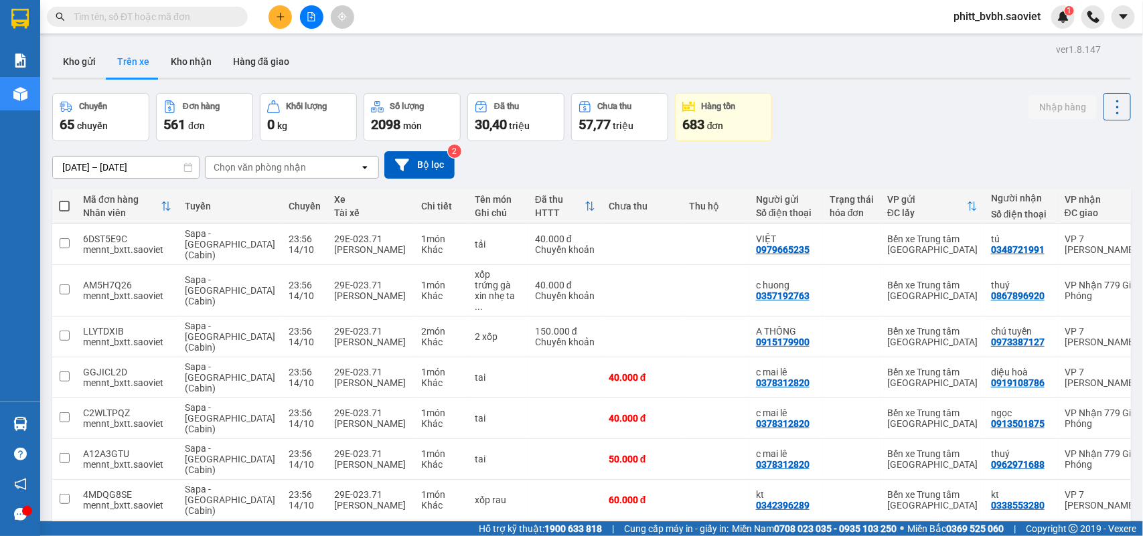
click at [260, 157] on div "Chọn văn phòng nhận" at bounding box center [283, 167] width 154 height 21
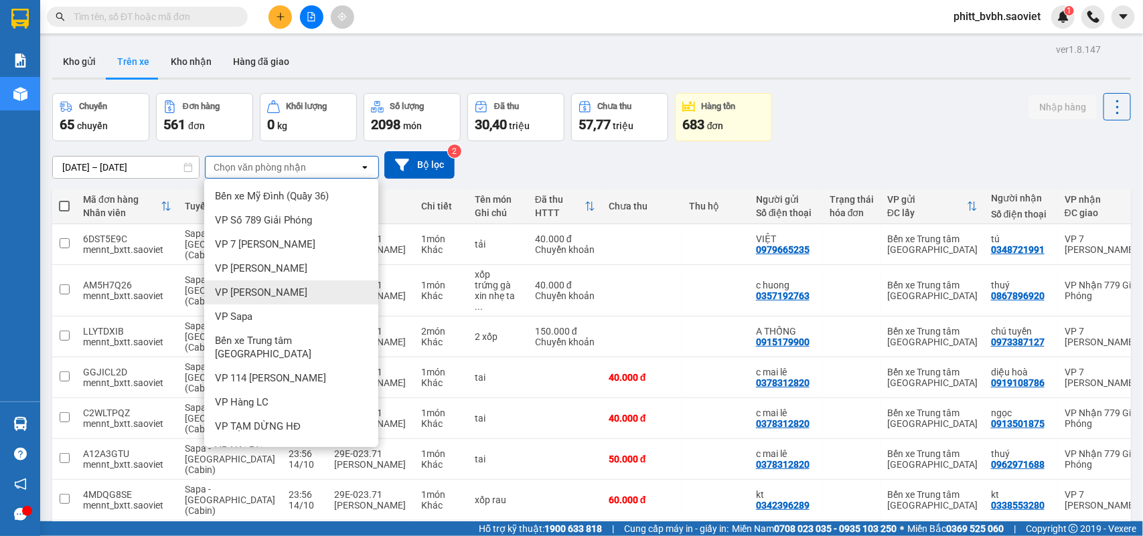
click at [276, 285] on div "VP [PERSON_NAME]" at bounding box center [291, 293] width 174 height 24
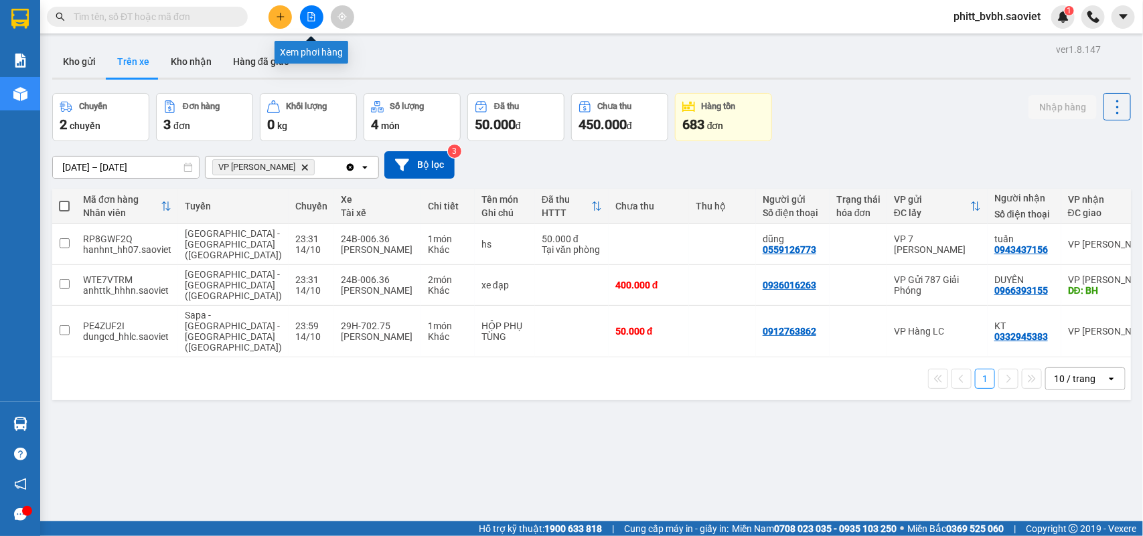
click at [303, 21] on button at bounding box center [311, 16] width 23 height 23
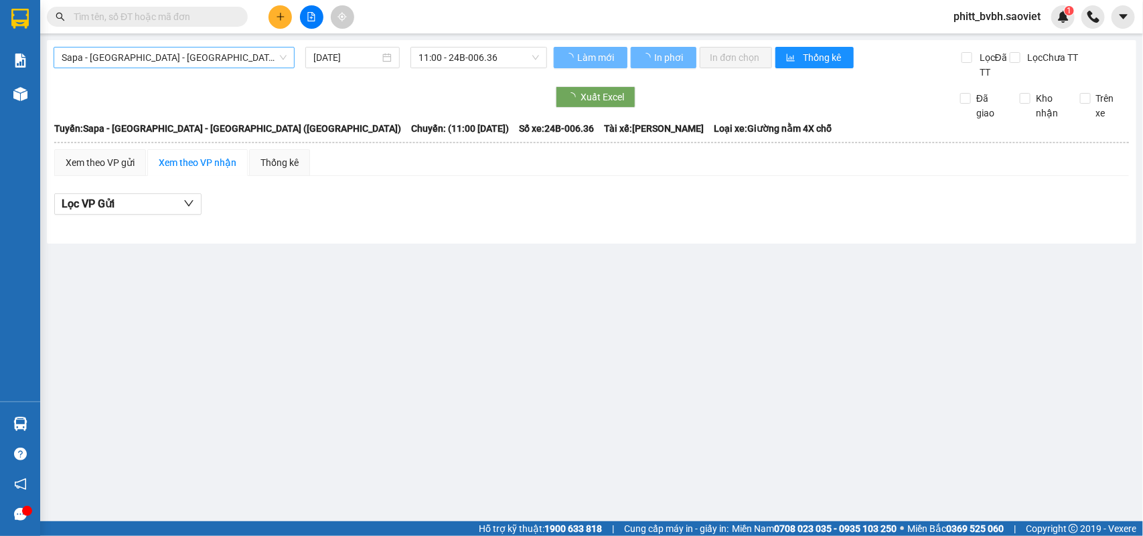
click at [202, 60] on span "Sapa - [GEOGRAPHIC_DATA] - [GEOGRAPHIC_DATA] ([GEOGRAPHIC_DATA])" at bounding box center [174, 58] width 225 height 20
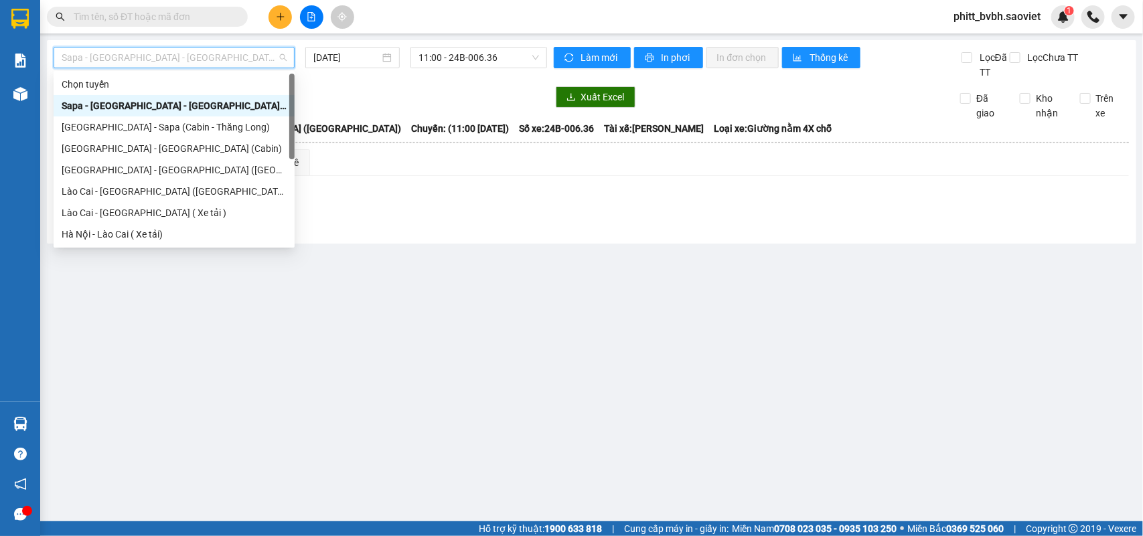
click at [159, 102] on div "Sapa - [GEOGRAPHIC_DATA] - [GEOGRAPHIC_DATA] ([GEOGRAPHIC_DATA])" at bounding box center [174, 105] width 225 height 15
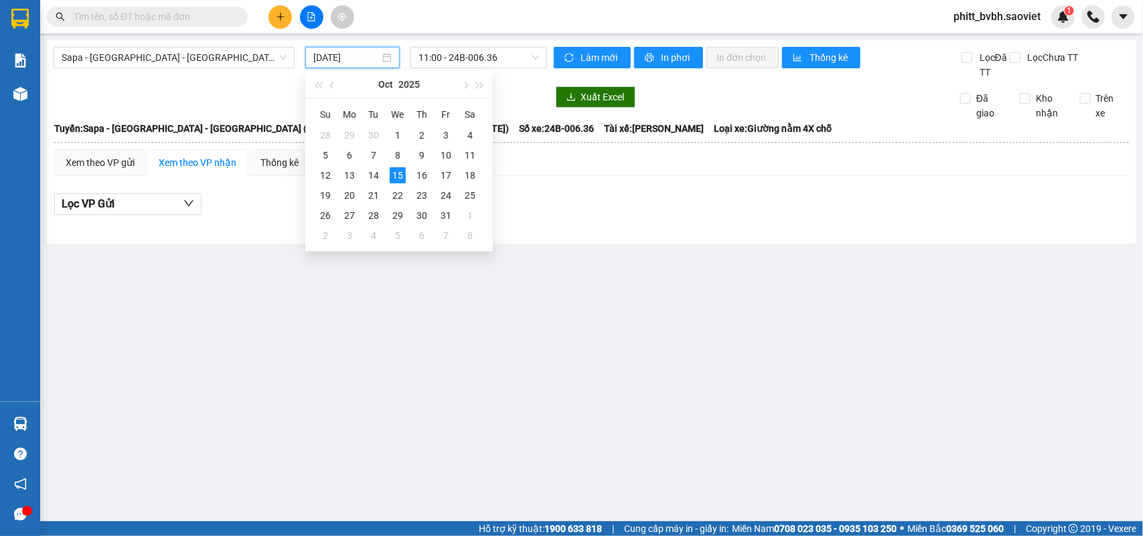
click at [331, 56] on input "[DATE]" at bounding box center [346, 57] width 66 height 15
click at [376, 169] on div "14" at bounding box center [374, 175] width 16 height 16
type input "[DATE]"
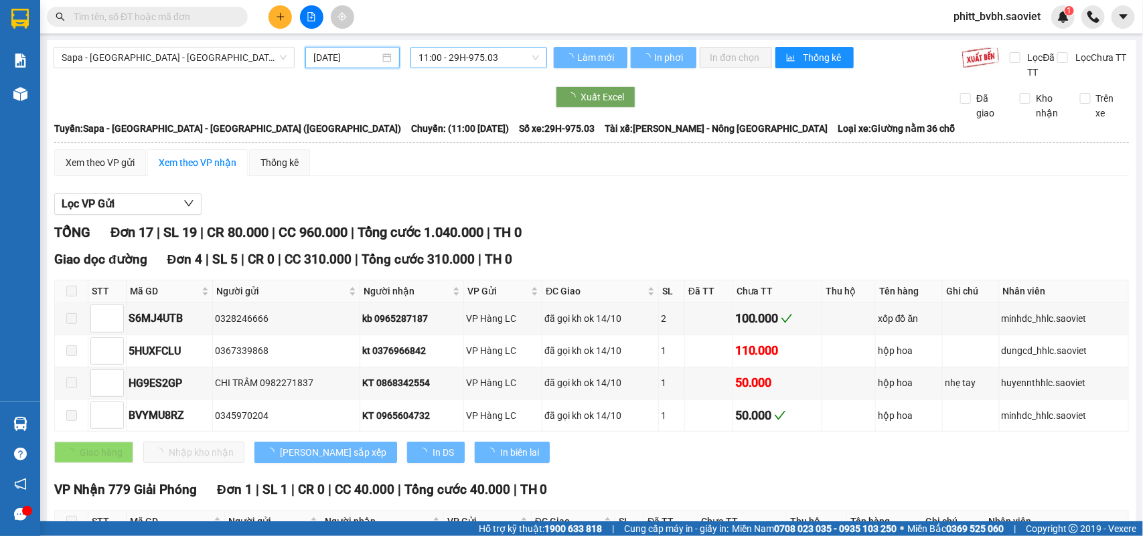
click at [489, 55] on span "11:00 - 29H-975.03" at bounding box center [478, 58] width 120 height 20
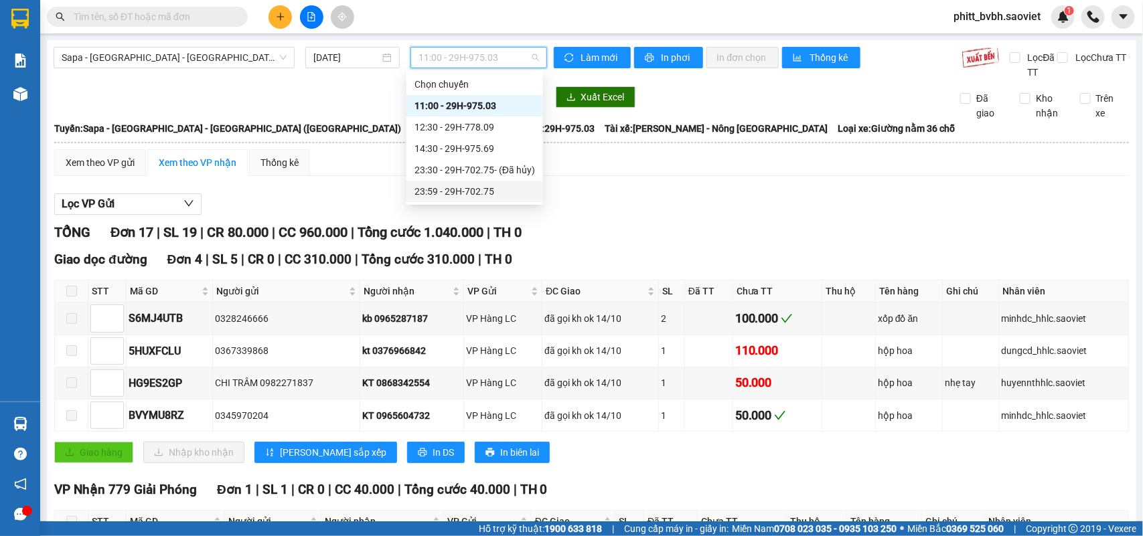
click at [474, 184] on div "23:59 - 29H-702.75" at bounding box center [474, 191] width 121 height 15
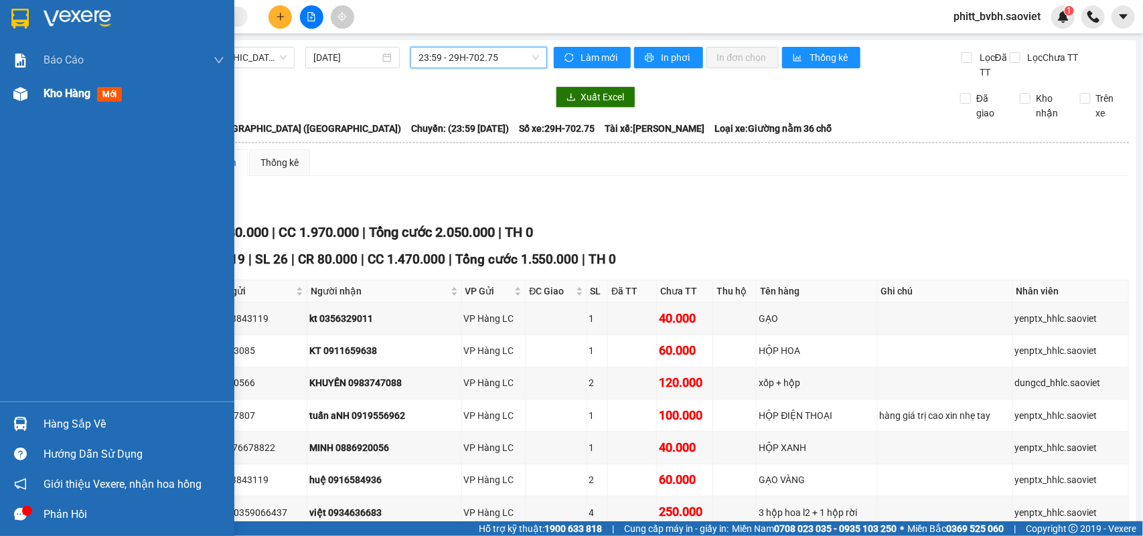
click at [47, 98] on span "Kho hàng" at bounding box center [67, 93] width 47 height 13
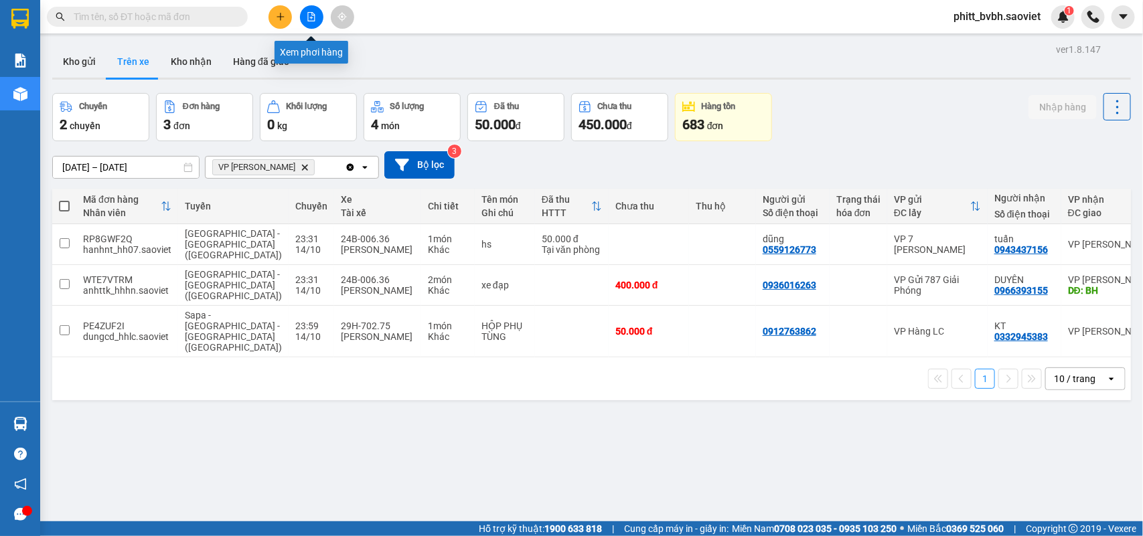
click at [315, 15] on icon "file-add" at bounding box center [311, 16] width 7 height 9
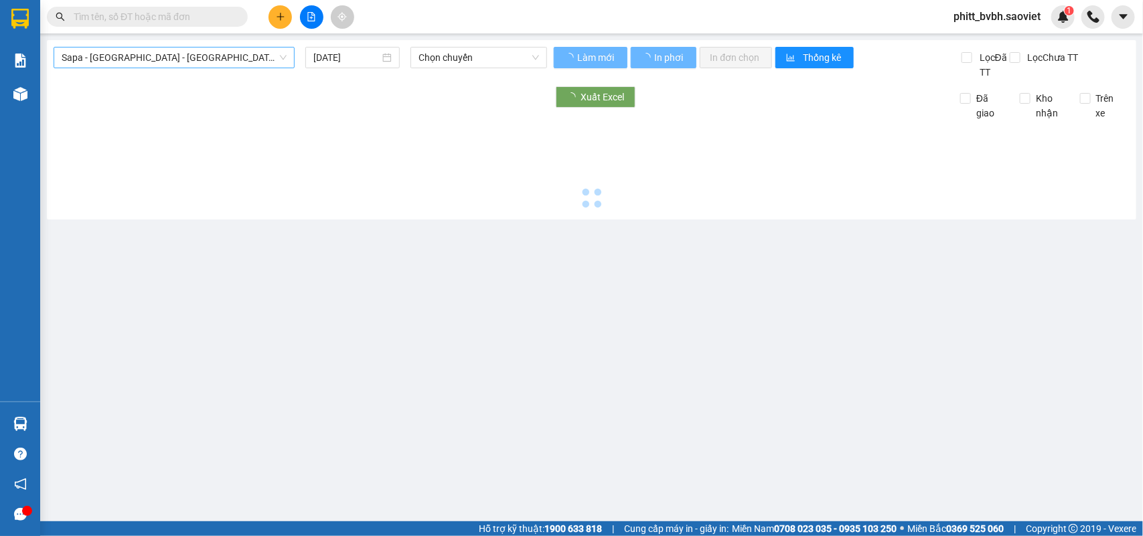
type input "[DATE]"
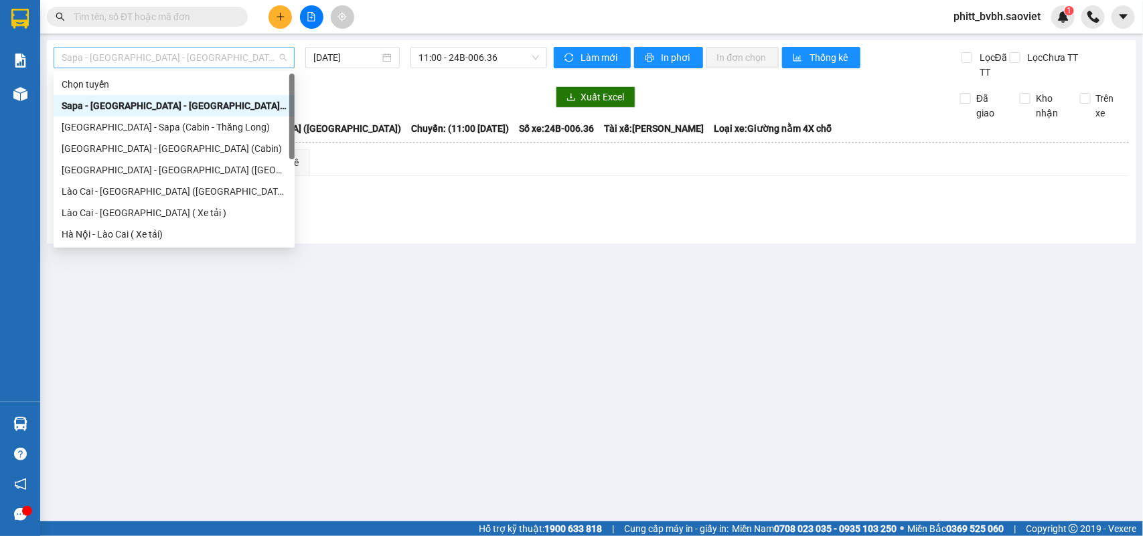
click at [198, 50] on span "Sapa - [GEOGRAPHIC_DATA] - [GEOGRAPHIC_DATA] ([GEOGRAPHIC_DATA])" at bounding box center [174, 58] width 225 height 20
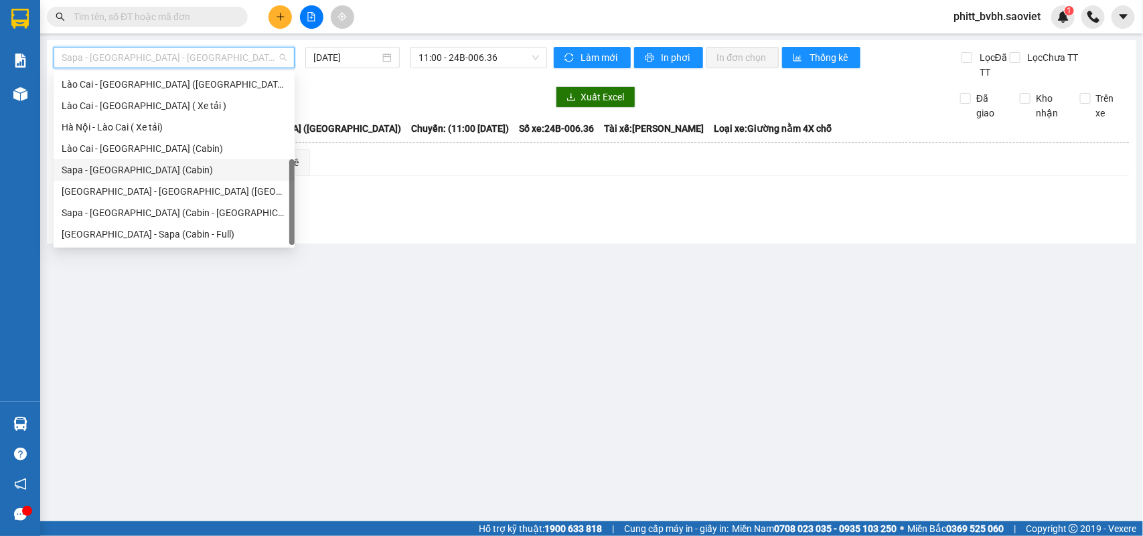
click at [142, 165] on div "Sapa - [GEOGRAPHIC_DATA] (Cabin)" at bounding box center [174, 170] width 225 height 15
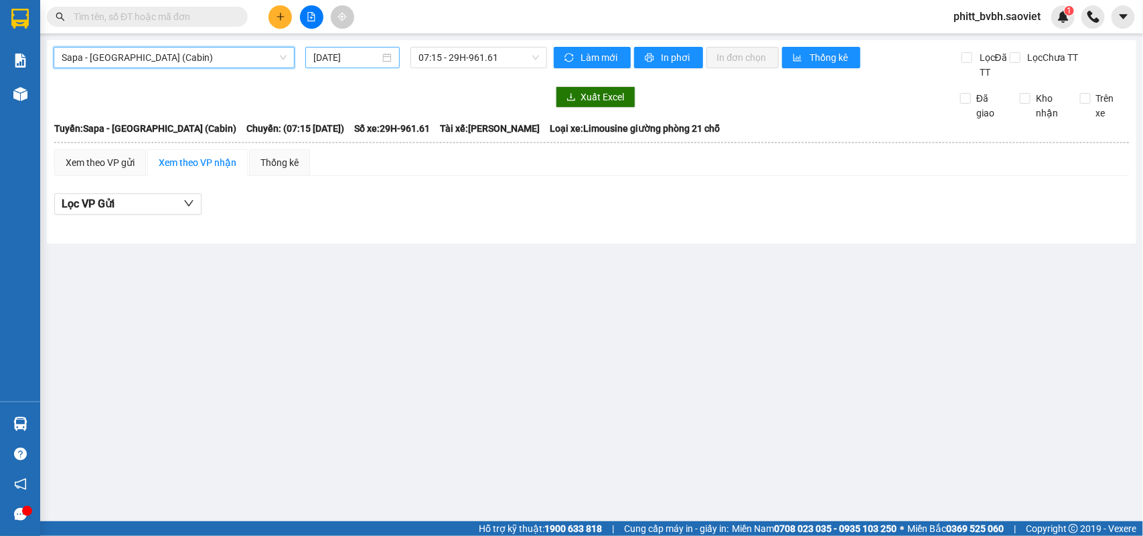
click at [322, 50] on input "[DATE]" at bounding box center [346, 57] width 66 height 15
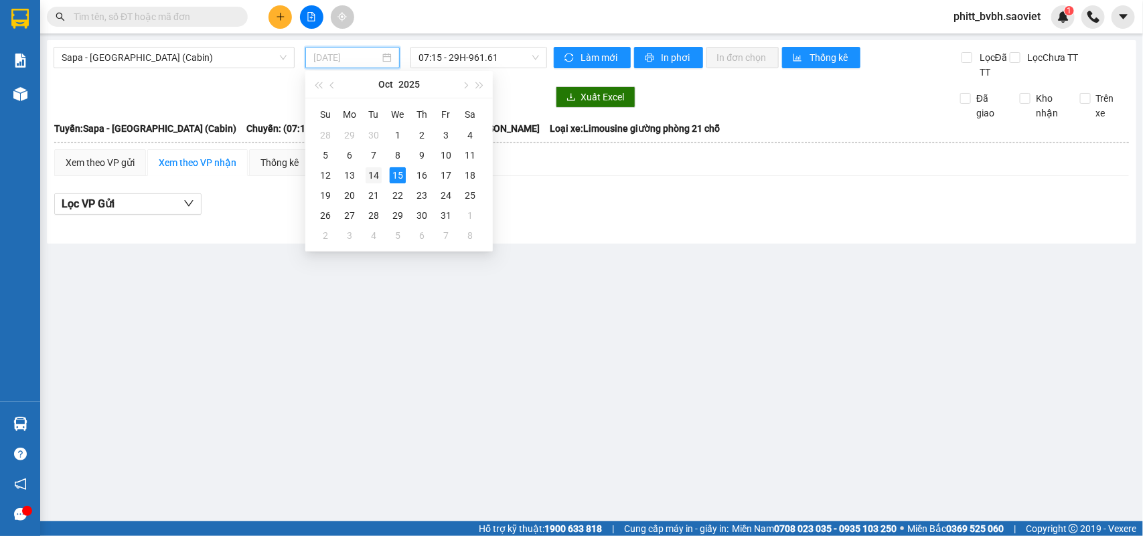
click at [369, 173] on div "14" at bounding box center [374, 175] width 16 height 16
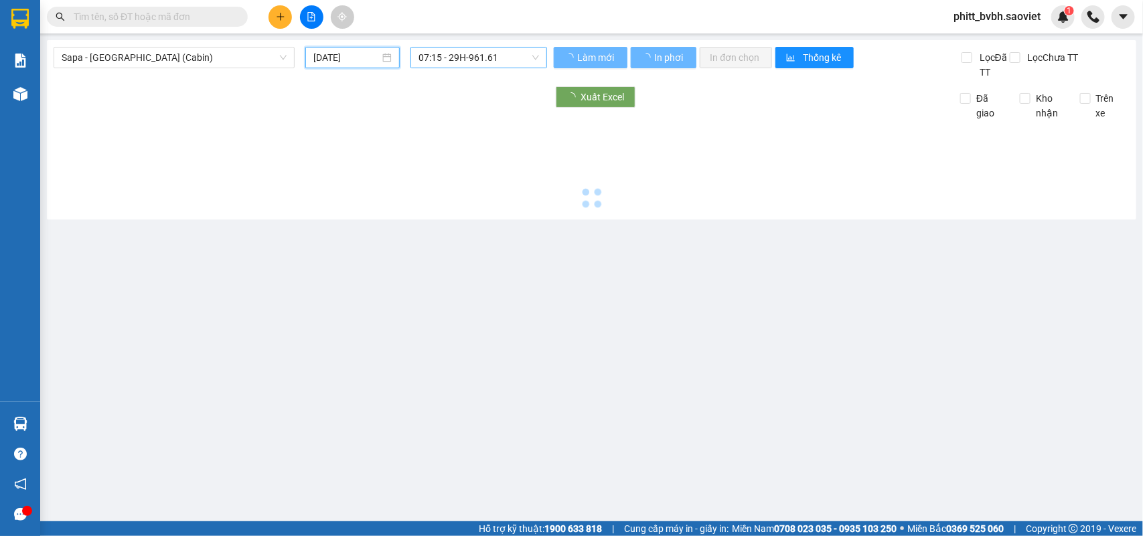
type input "[DATE]"
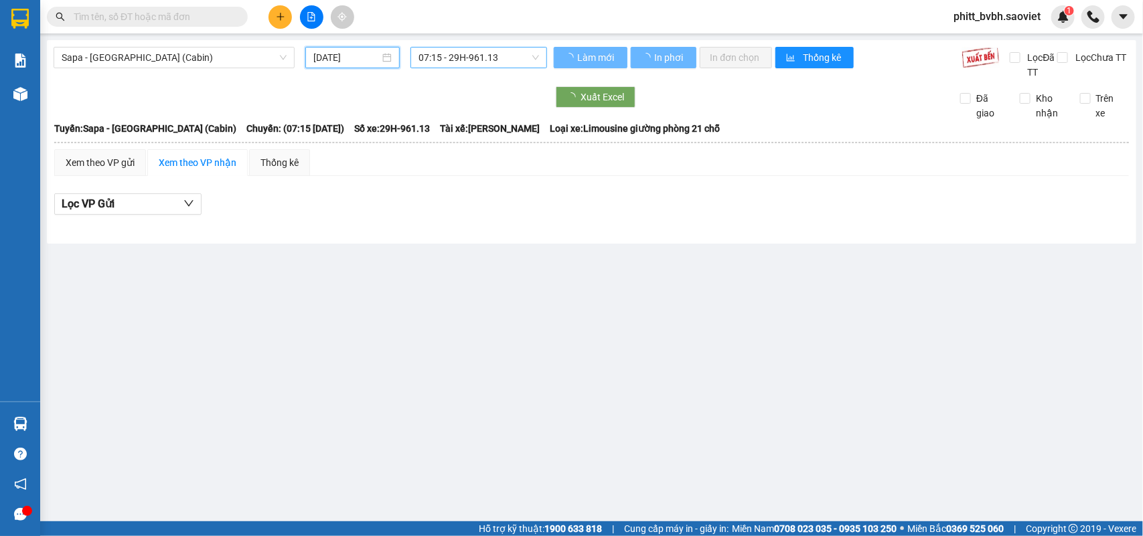
click at [479, 48] on span "07:15 - 29H-961.13" at bounding box center [478, 58] width 120 height 20
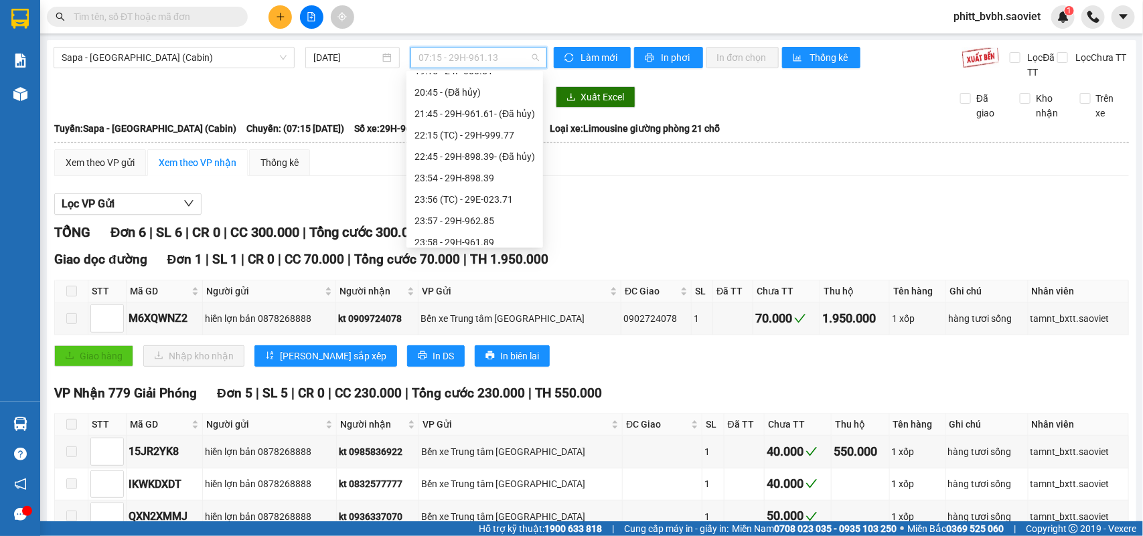
scroll to position [492, 0]
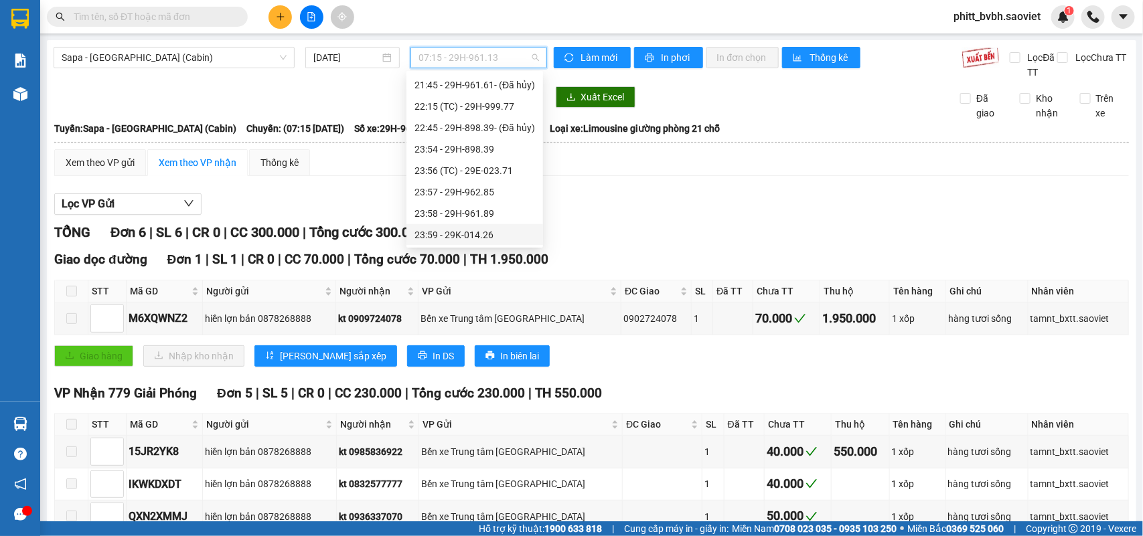
click at [509, 232] on div "23:59 - 29K-014.26" at bounding box center [474, 235] width 121 height 15
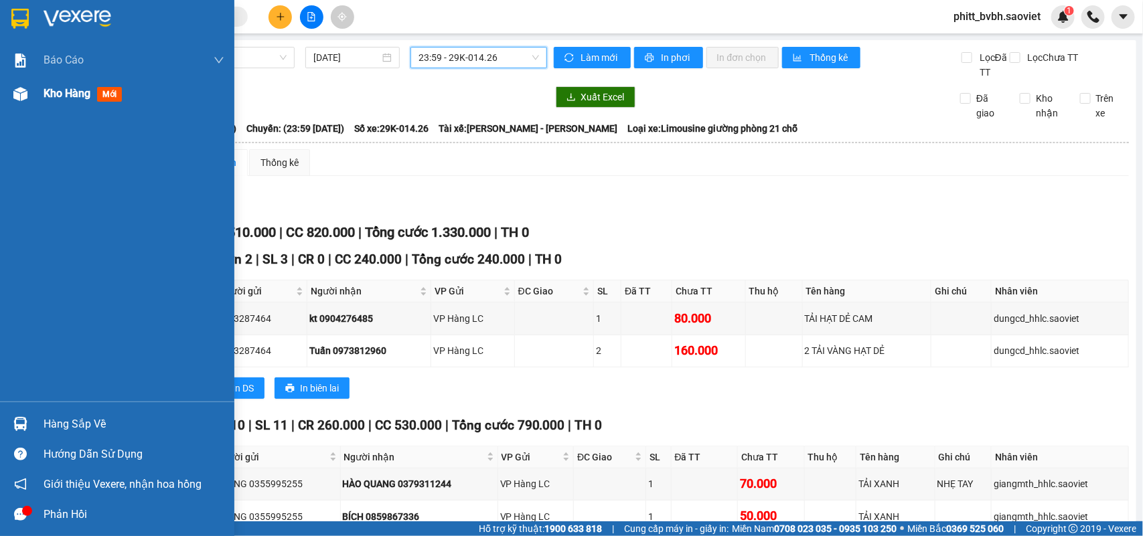
click at [49, 96] on span "Kho hàng" at bounding box center [67, 93] width 47 height 13
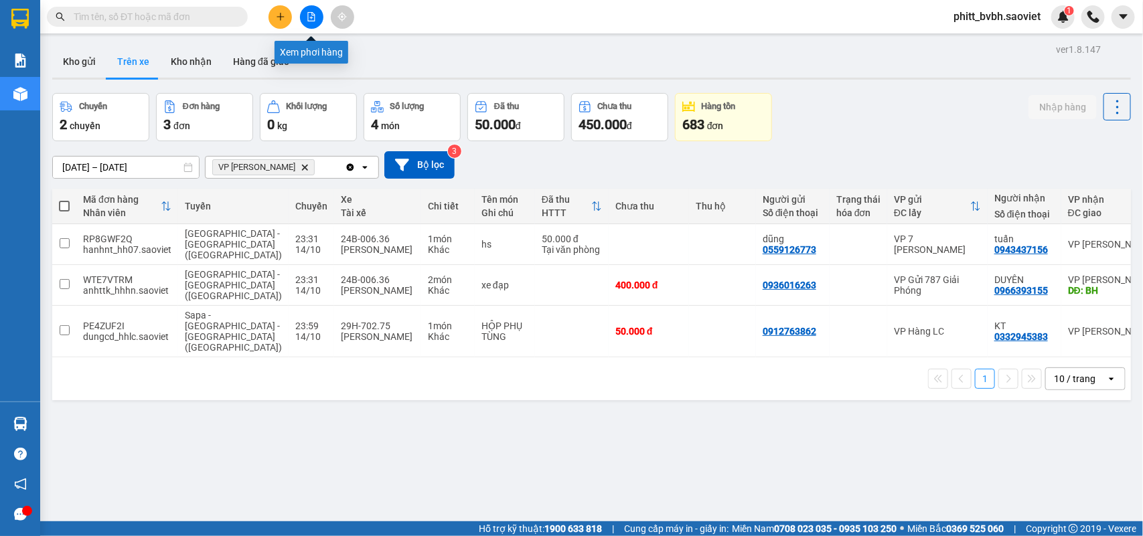
click at [309, 15] on icon "file-add" at bounding box center [311, 16] width 9 height 9
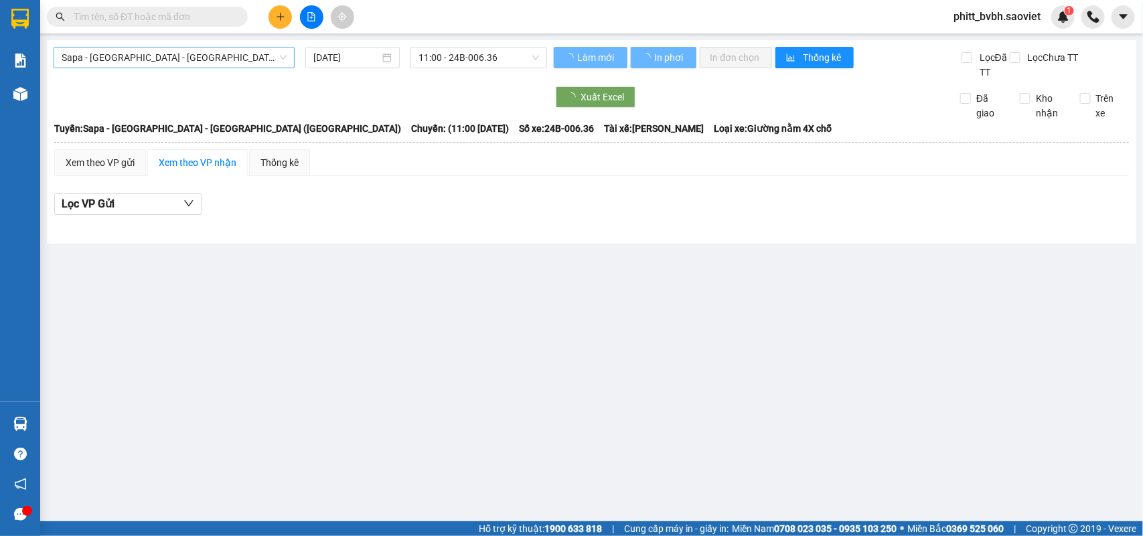
click at [187, 58] on span "Sapa - [GEOGRAPHIC_DATA] - [GEOGRAPHIC_DATA] ([GEOGRAPHIC_DATA])" at bounding box center [174, 58] width 225 height 20
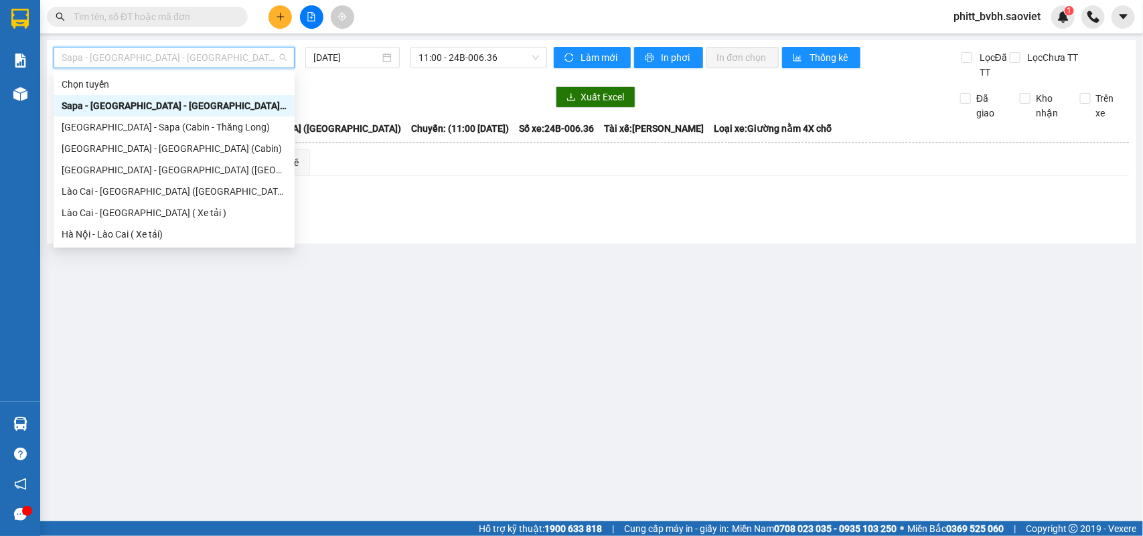
click at [172, 107] on div "Sapa - [GEOGRAPHIC_DATA] - [GEOGRAPHIC_DATA] ([GEOGRAPHIC_DATA])" at bounding box center [174, 105] width 225 height 15
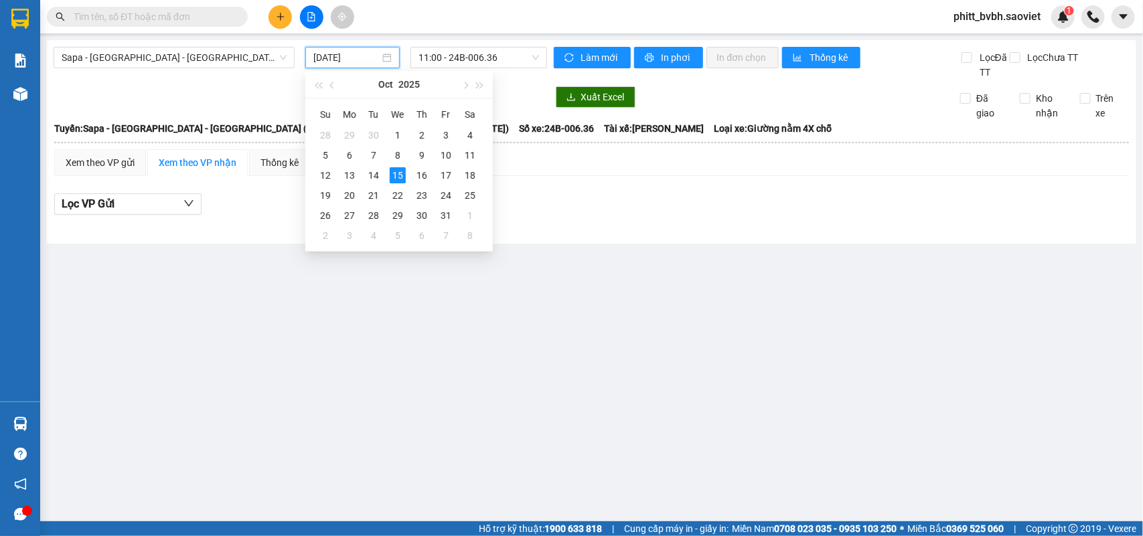
click at [333, 57] on input "[DATE]" at bounding box center [346, 57] width 66 height 15
click at [380, 177] on div "14" at bounding box center [374, 175] width 16 height 16
type input "[DATE]"
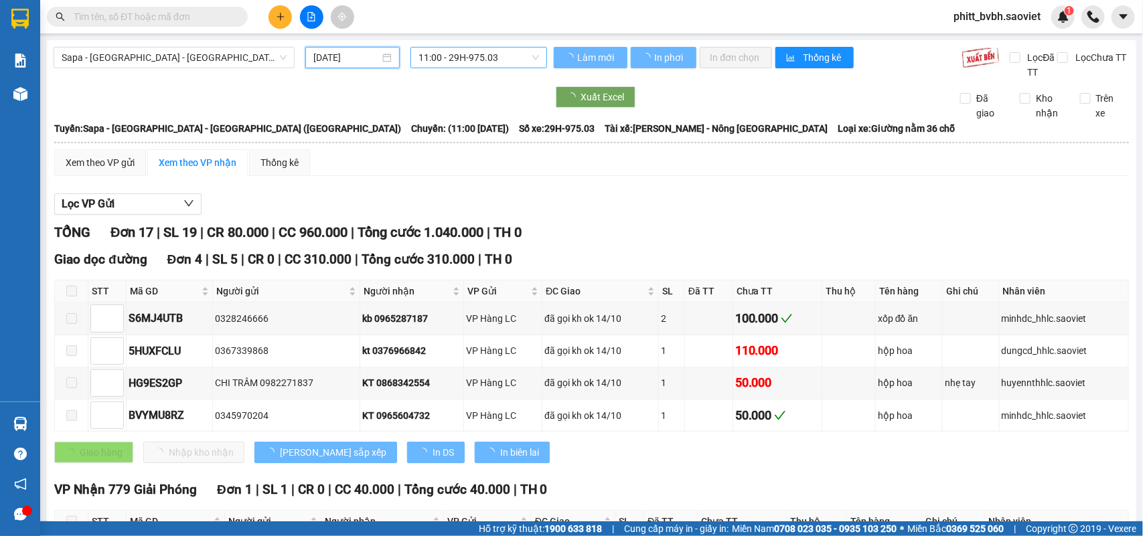
click at [482, 55] on span "11:00 - 29H-975.03" at bounding box center [478, 58] width 120 height 20
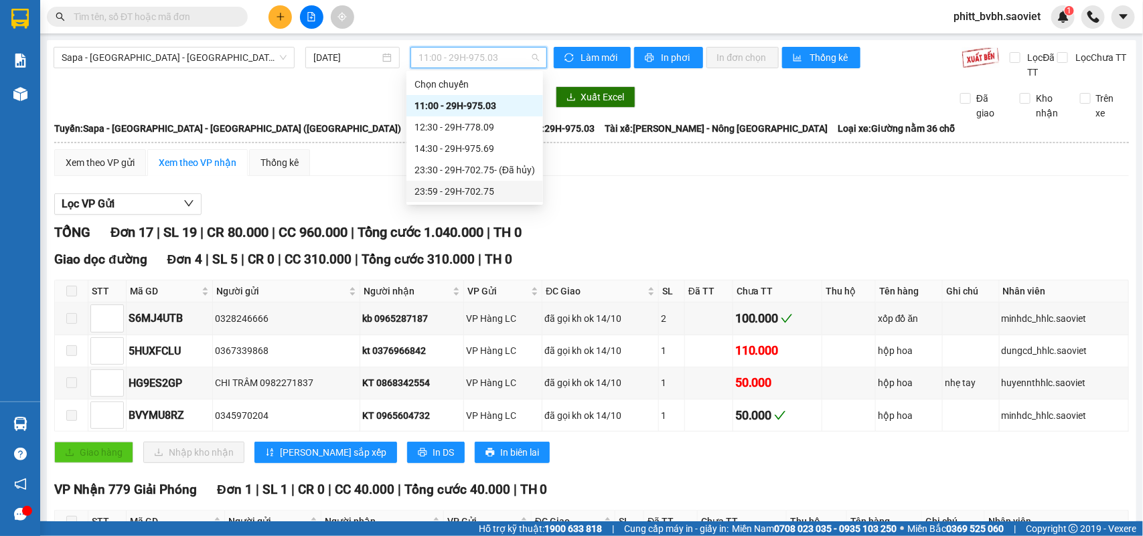
click at [496, 196] on div "23:59 - 29H-702.75" at bounding box center [474, 191] width 121 height 15
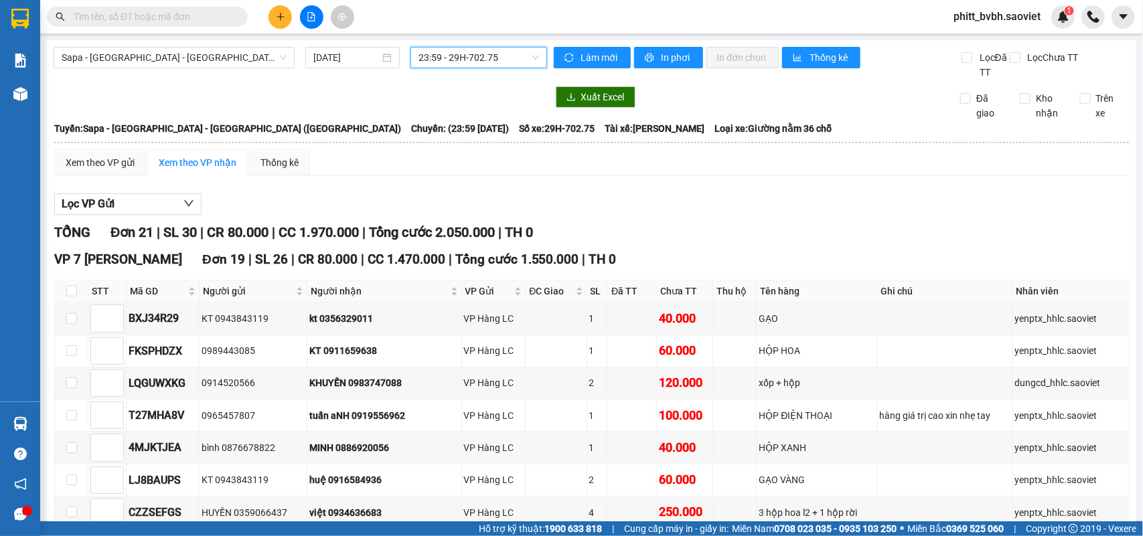
click at [452, 52] on span "23:59 - 29H-702.75" at bounding box center [478, 58] width 120 height 20
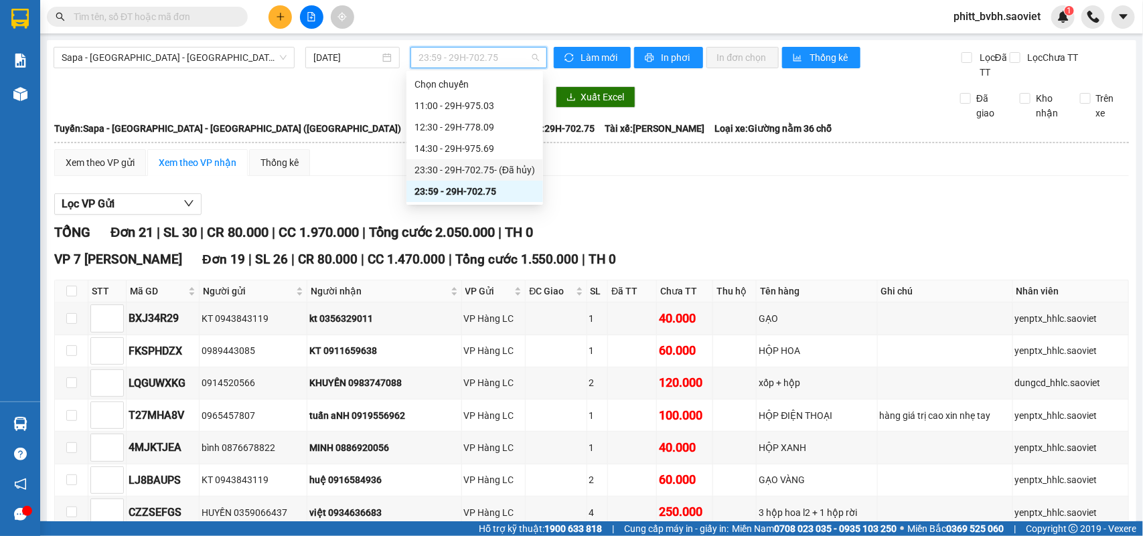
click at [493, 163] on div "23:30 - 29H-702.75 - (Đã hủy)" at bounding box center [474, 170] width 121 height 15
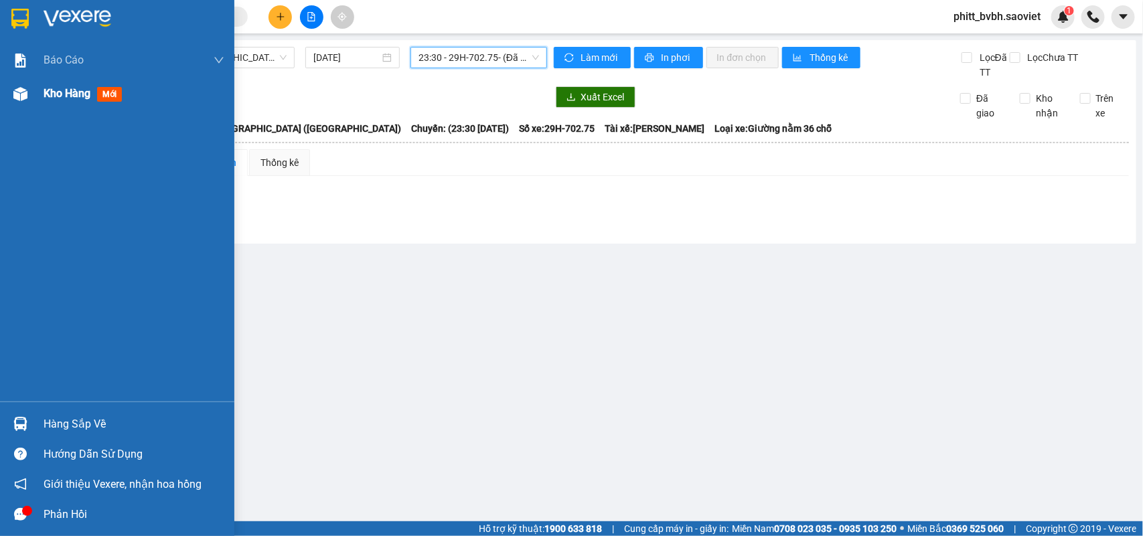
click at [32, 94] on div "Kho hàng mới" at bounding box center [117, 93] width 234 height 33
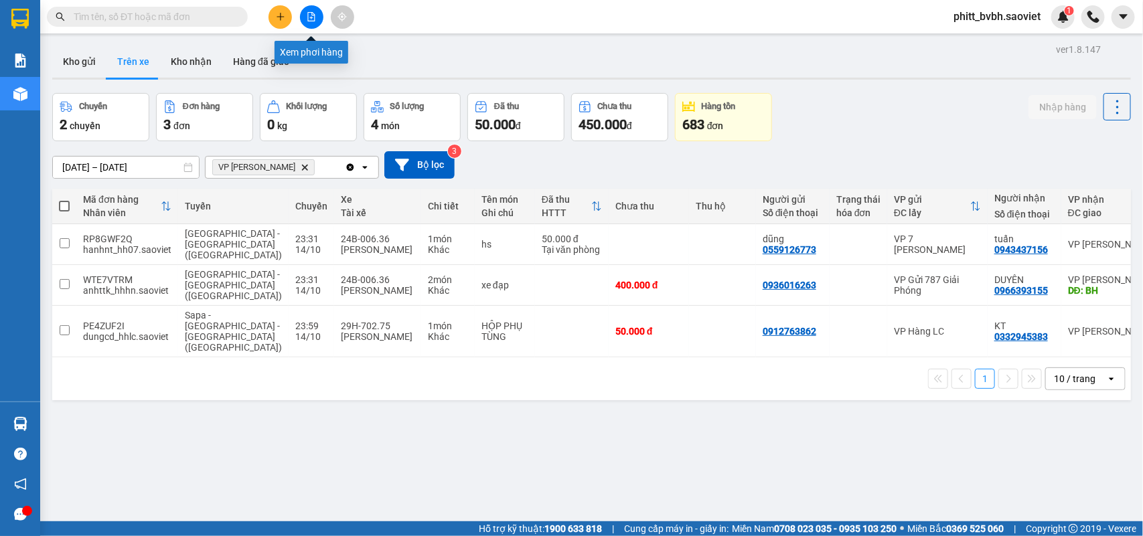
click at [305, 17] on button at bounding box center [311, 16] width 23 height 23
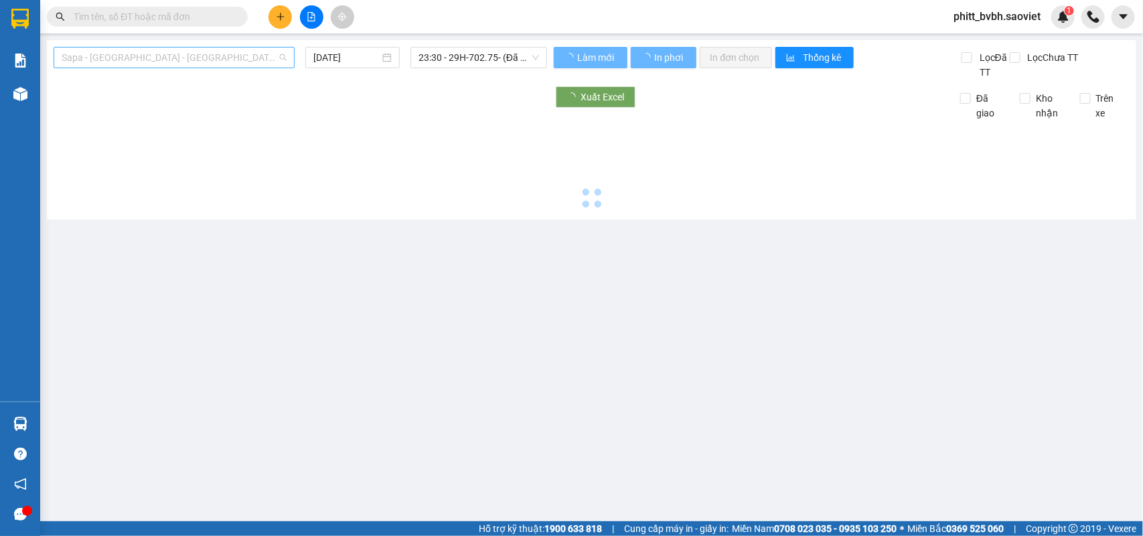
click at [155, 59] on span "Sapa - [GEOGRAPHIC_DATA] - [GEOGRAPHIC_DATA] ([GEOGRAPHIC_DATA])" at bounding box center [174, 58] width 225 height 20
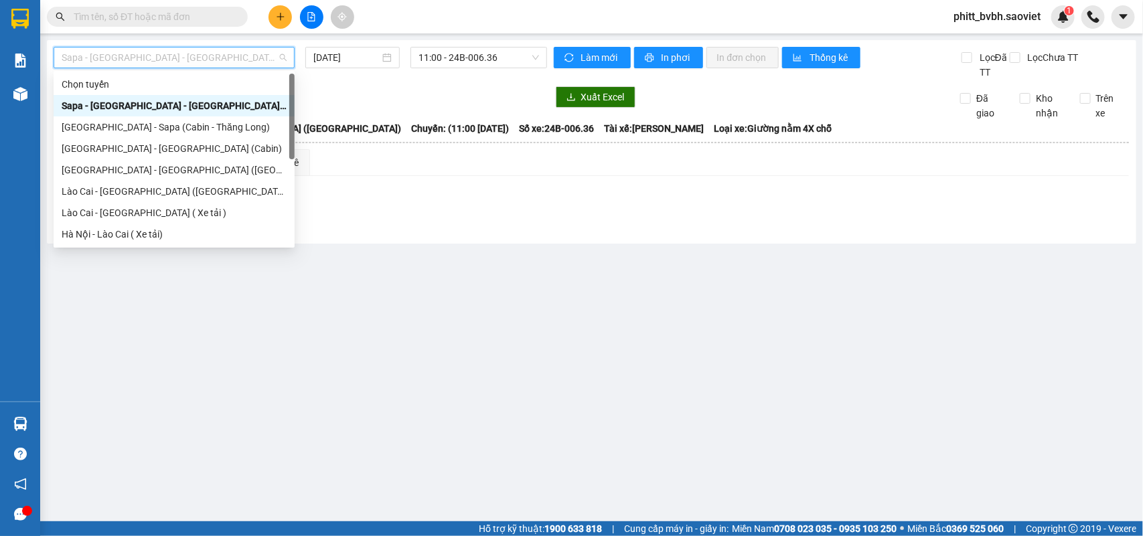
click at [181, 108] on div "Sapa - [GEOGRAPHIC_DATA] - [GEOGRAPHIC_DATA] ([GEOGRAPHIC_DATA])" at bounding box center [174, 105] width 225 height 15
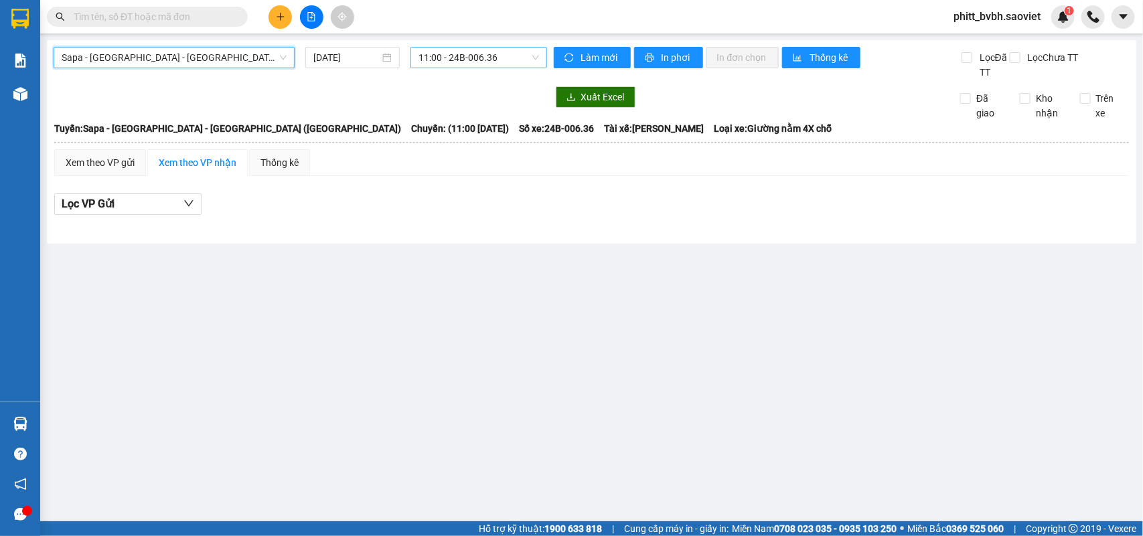
click at [477, 61] on span "11:00 - 24B-006.36" at bounding box center [478, 58] width 120 height 20
click at [362, 49] on div "[DATE]" at bounding box center [352, 57] width 94 height 21
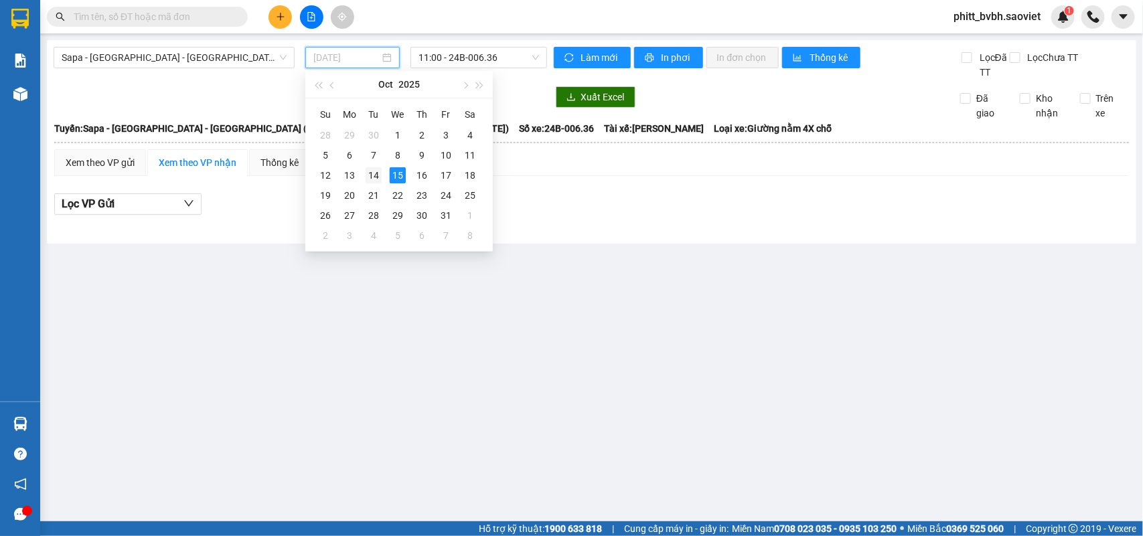
click at [376, 174] on div "14" at bounding box center [374, 175] width 16 height 16
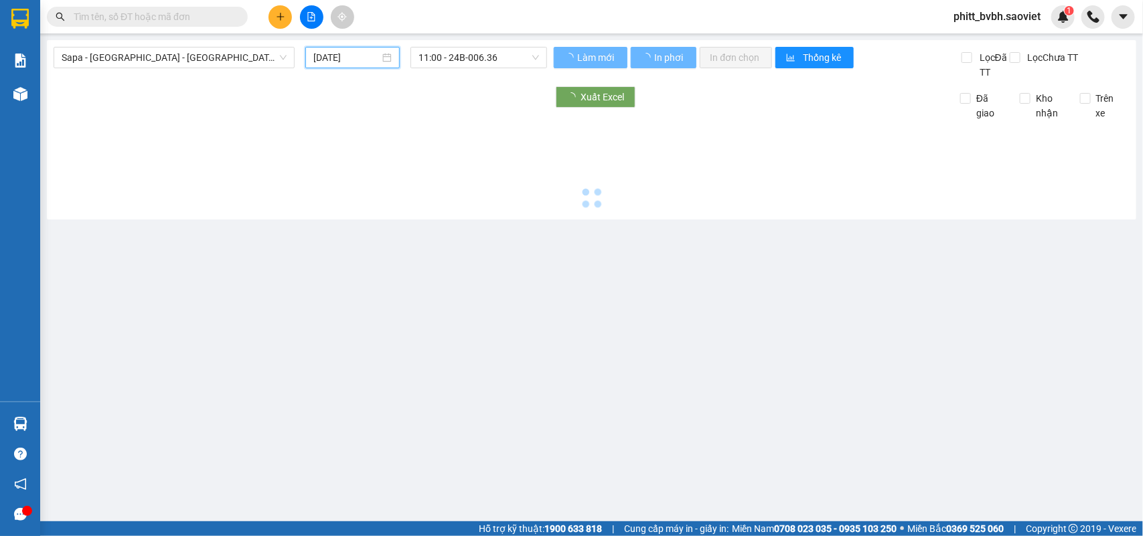
type input "[DATE]"
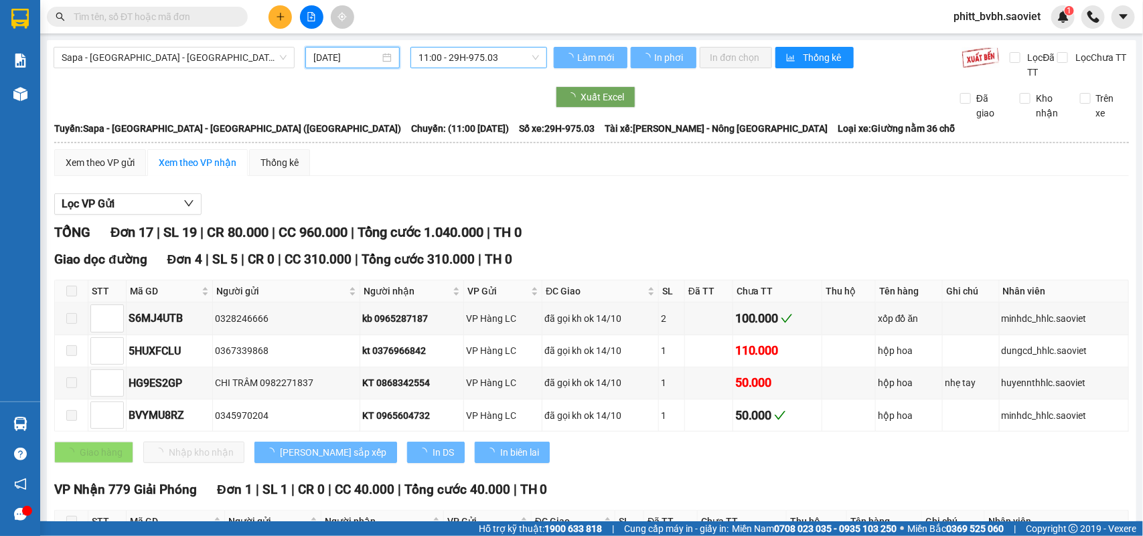
click at [493, 59] on span "11:00 - 29H-975.03" at bounding box center [478, 58] width 120 height 20
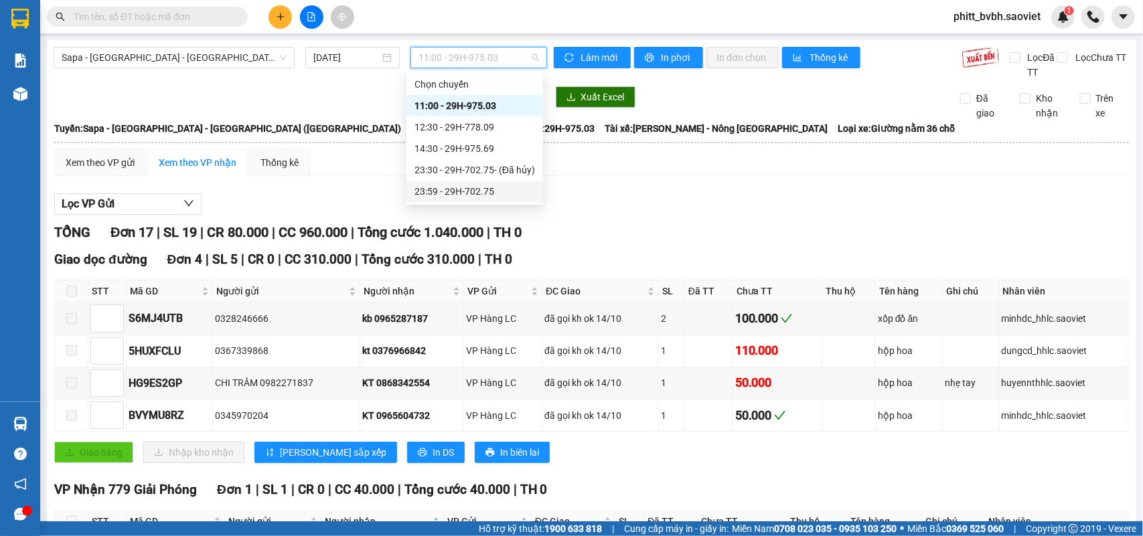
click at [474, 196] on div "23:59 - 29H-702.75" at bounding box center [474, 191] width 121 height 15
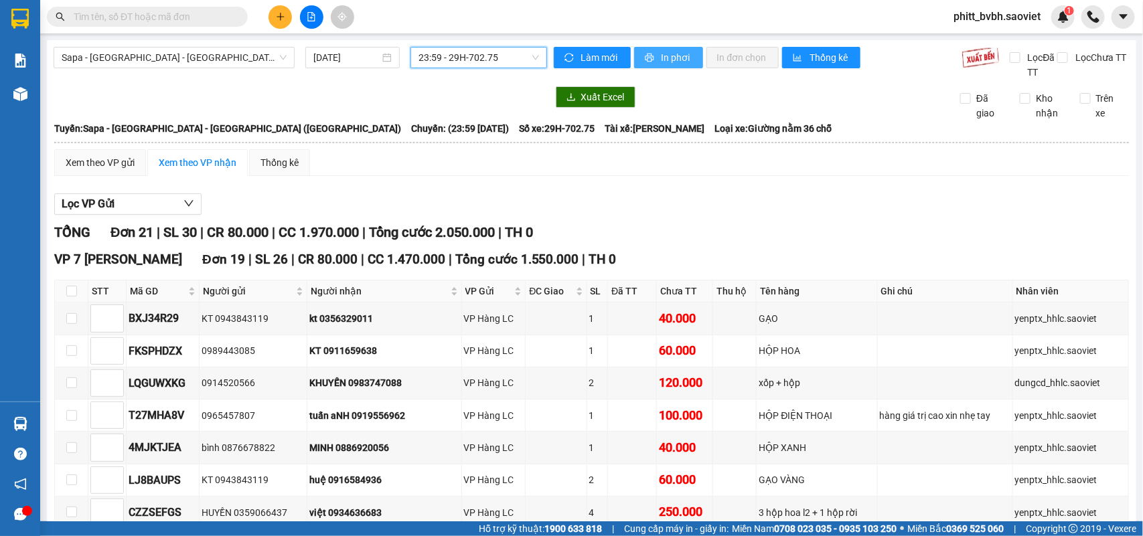
click at [668, 58] on span "In phơi" at bounding box center [677, 57] width 31 height 15
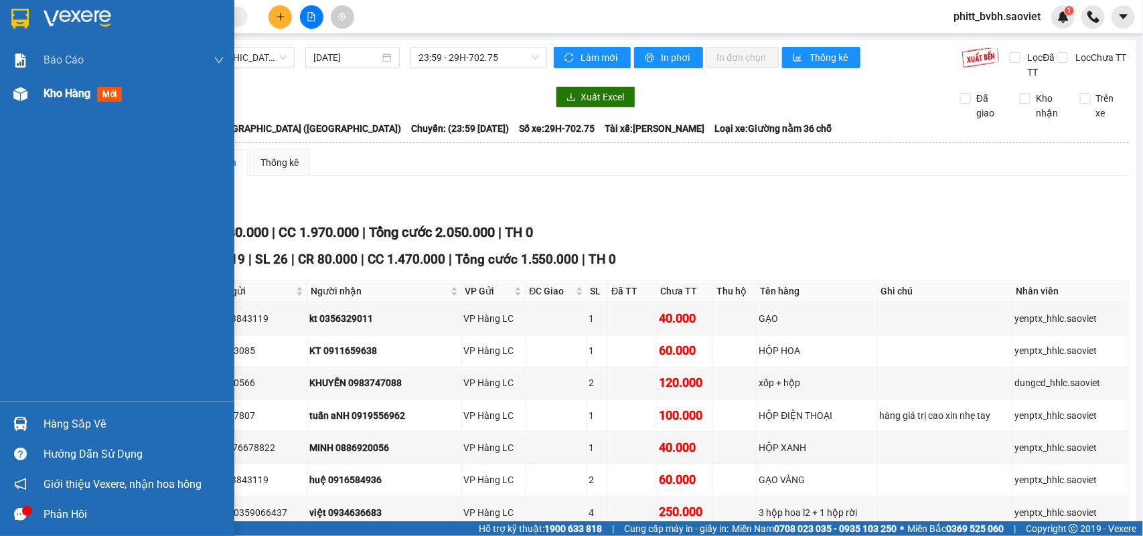
click at [62, 96] on span "Kho hàng" at bounding box center [67, 93] width 47 height 13
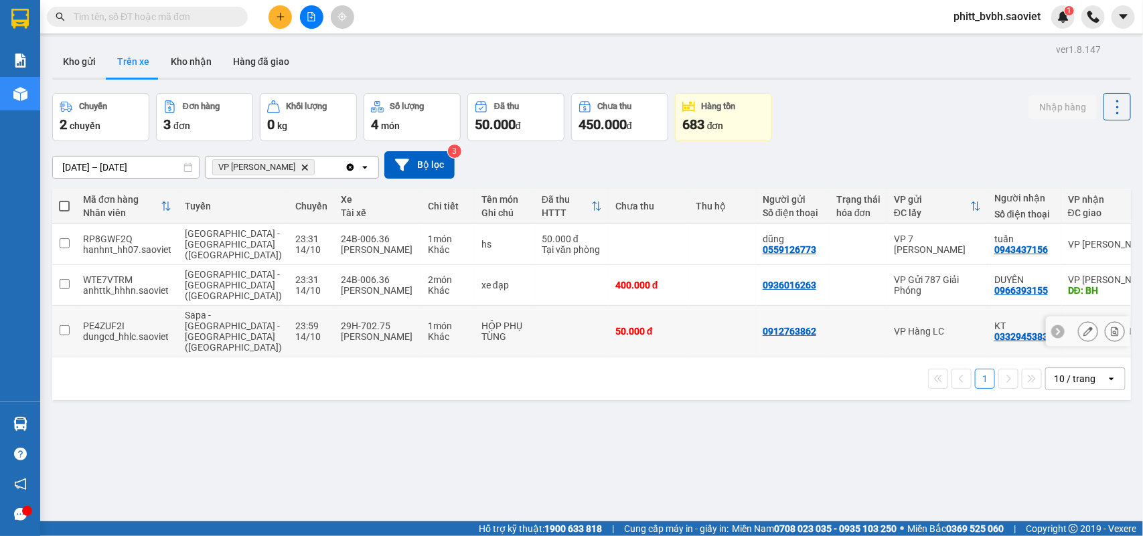
click at [370, 329] on td "29H-702.75 Đào Tiến Tài" at bounding box center [377, 332] width 87 height 52
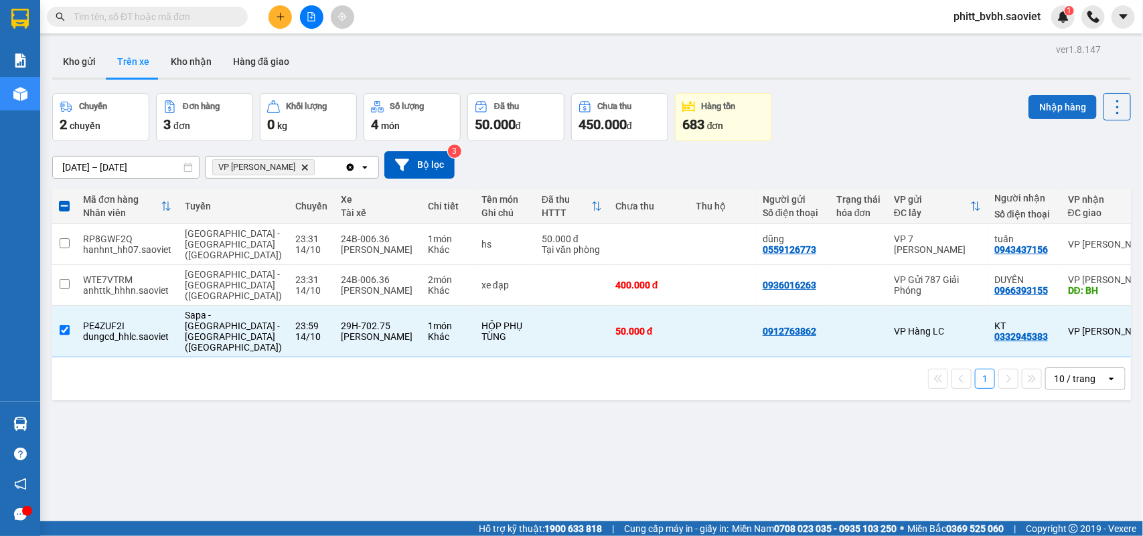
click at [1051, 104] on button "Nhập hàng" at bounding box center [1062, 107] width 68 height 24
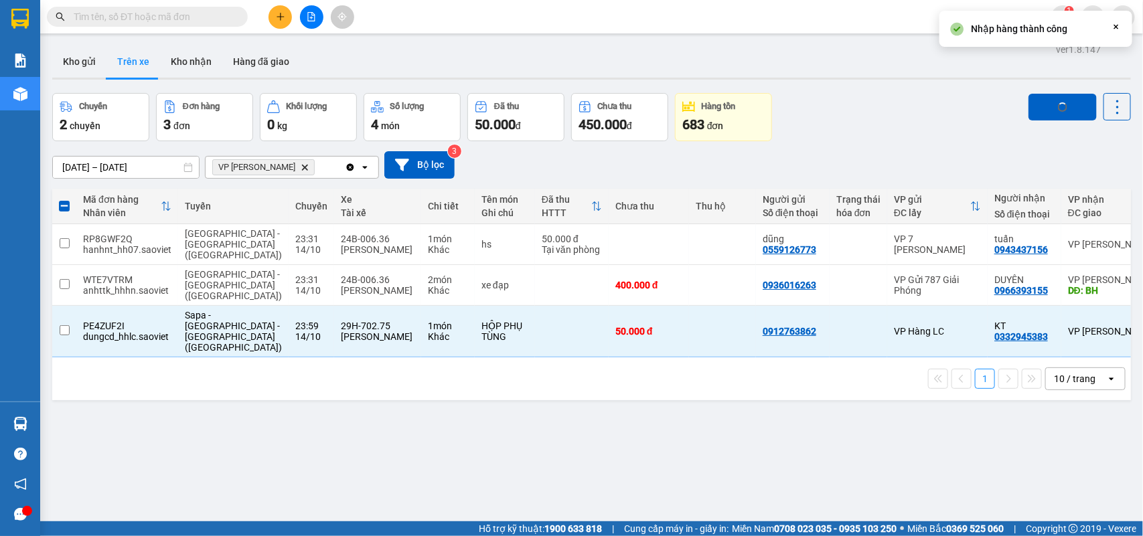
checkbox input "false"
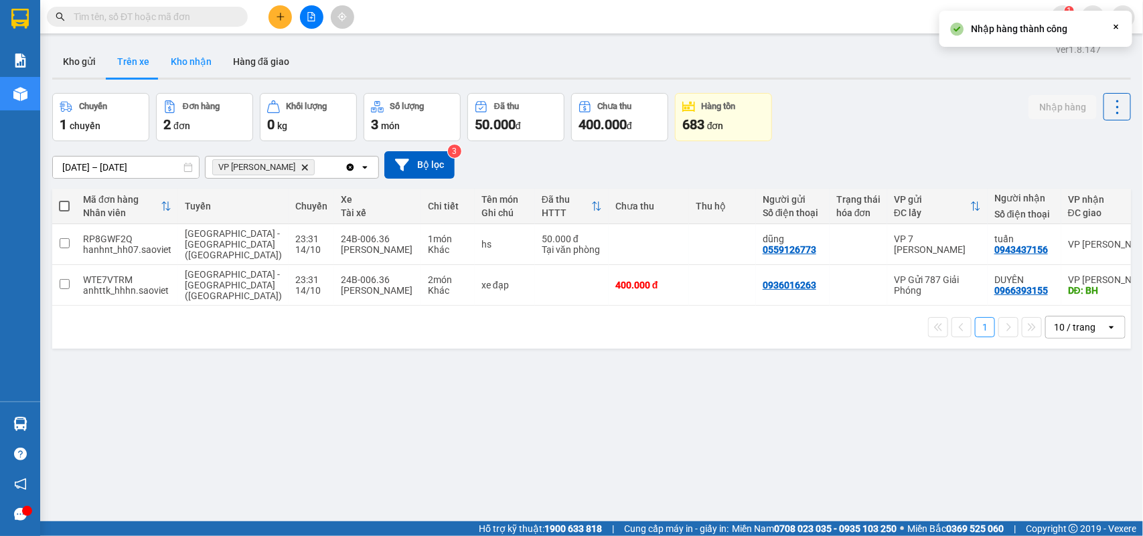
click at [192, 61] on button "Kho nhận" at bounding box center [191, 62] width 62 height 32
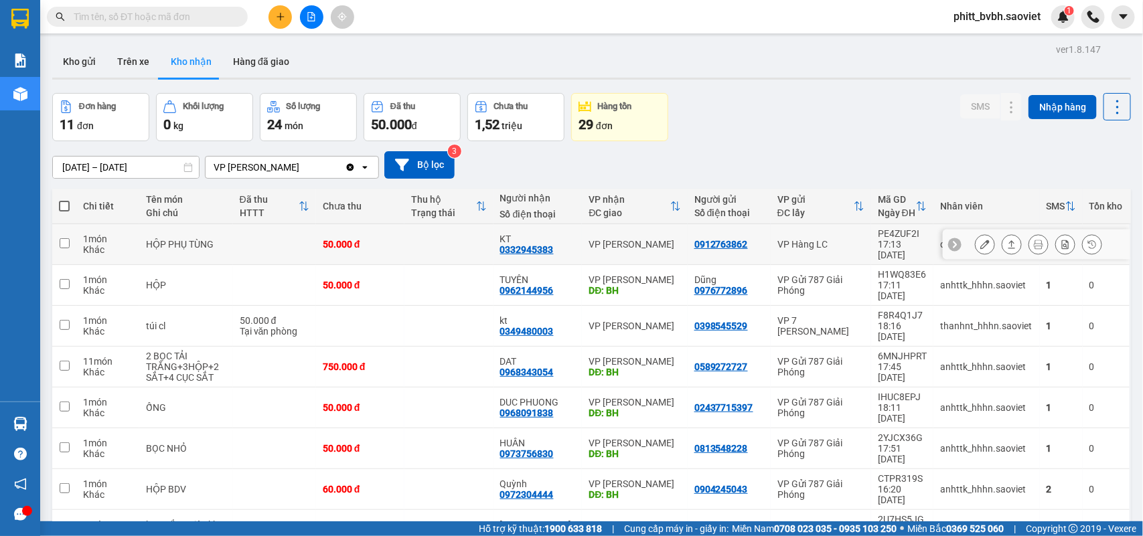
click at [355, 239] on div "50.000 đ" at bounding box center [360, 244] width 75 height 11
checkbox input "true"
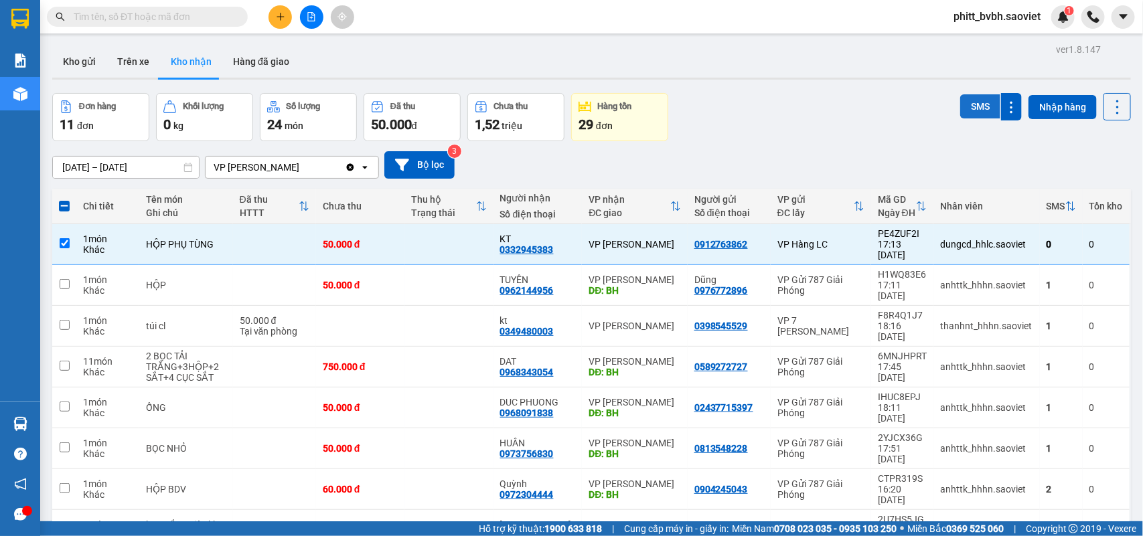
click at [984, 100] on button "SMS" at bounding box center [980, 106] width 40 height 24
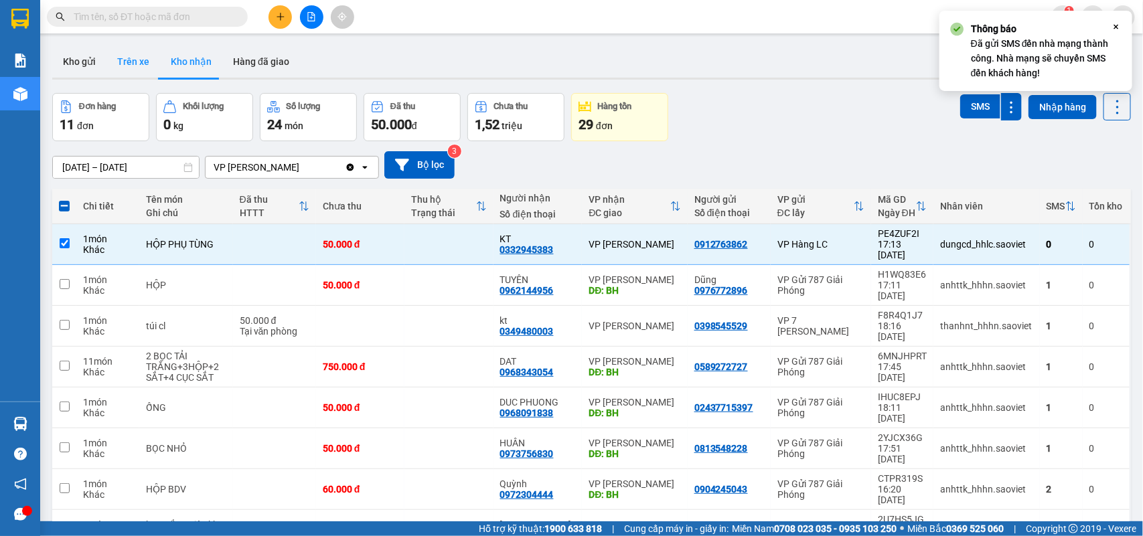
click at [121, 56] on button "Trên xe" at bounding box center [133, 62] width 54 height 32
